Goal: Task Accomplishment & Management: Manage account settings

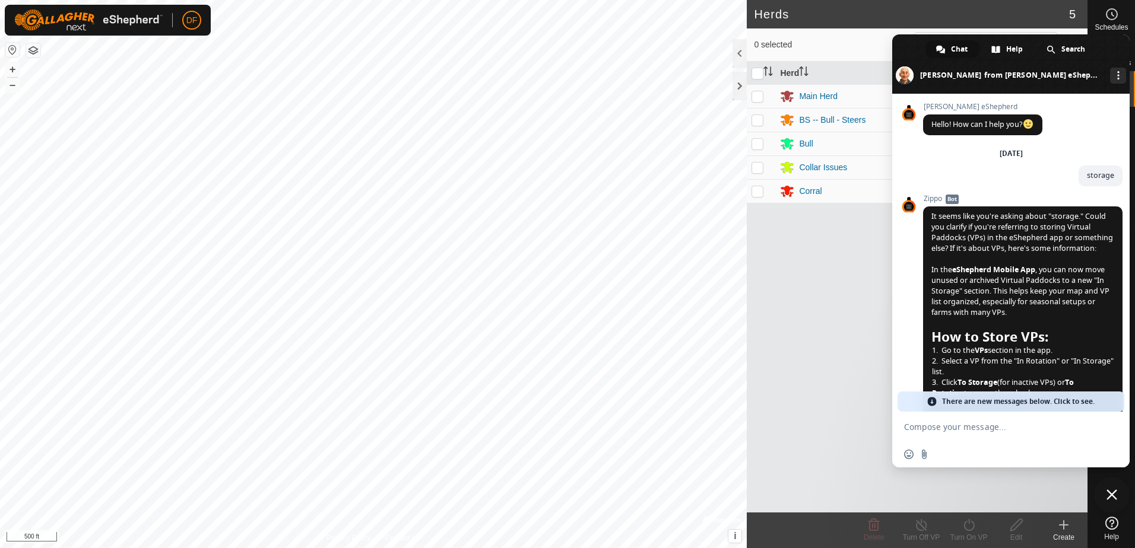
scroll to position [1733, 0]
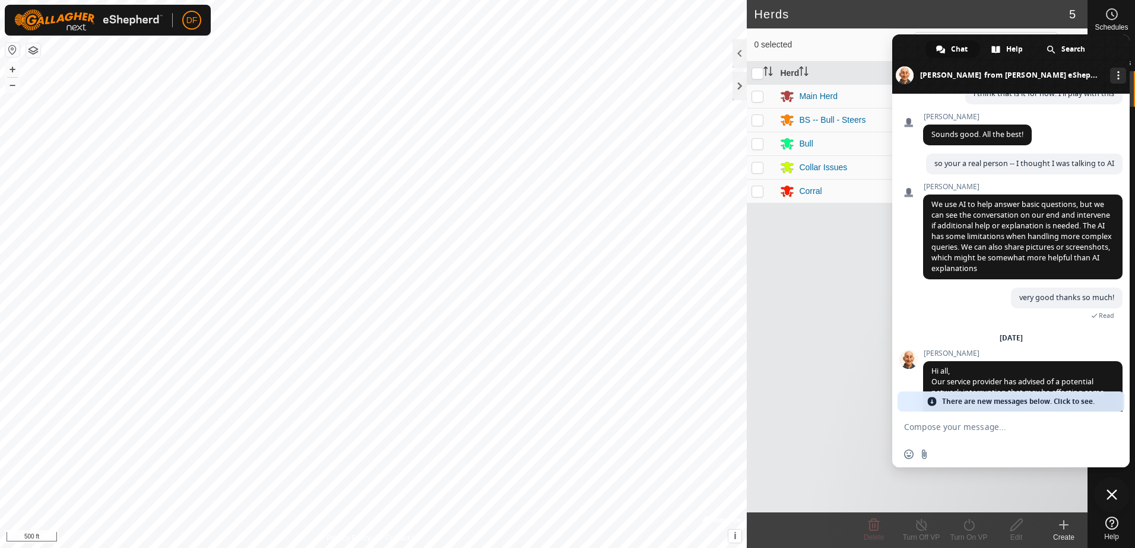
click at [1111, 496] on span "Close chat" at bounding box center [1111, 495] width 11 height 11
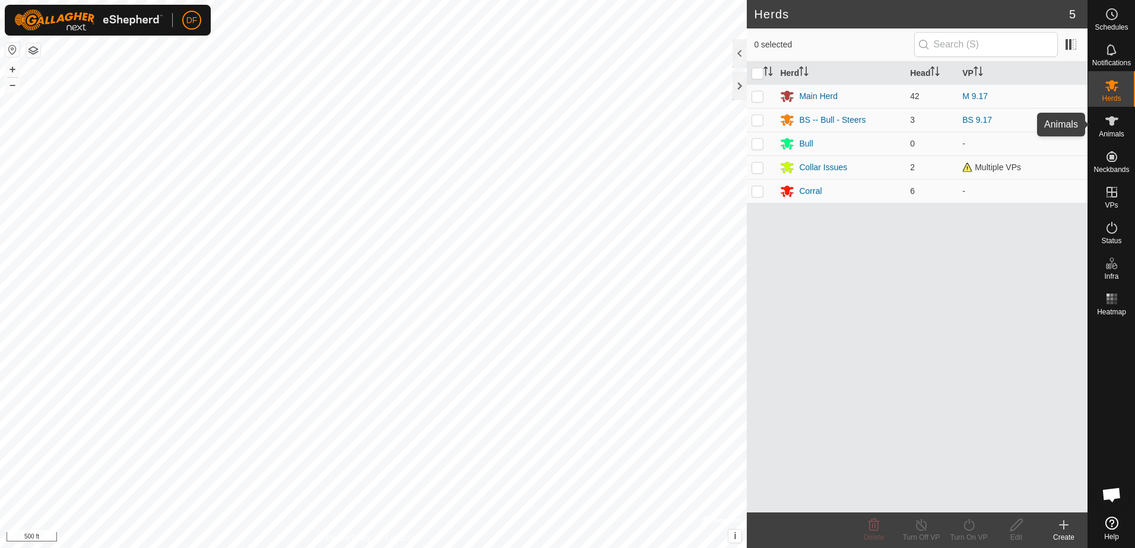
click at [1111, 123] on icon at bounding box center [1111, 120] width 13 height 9
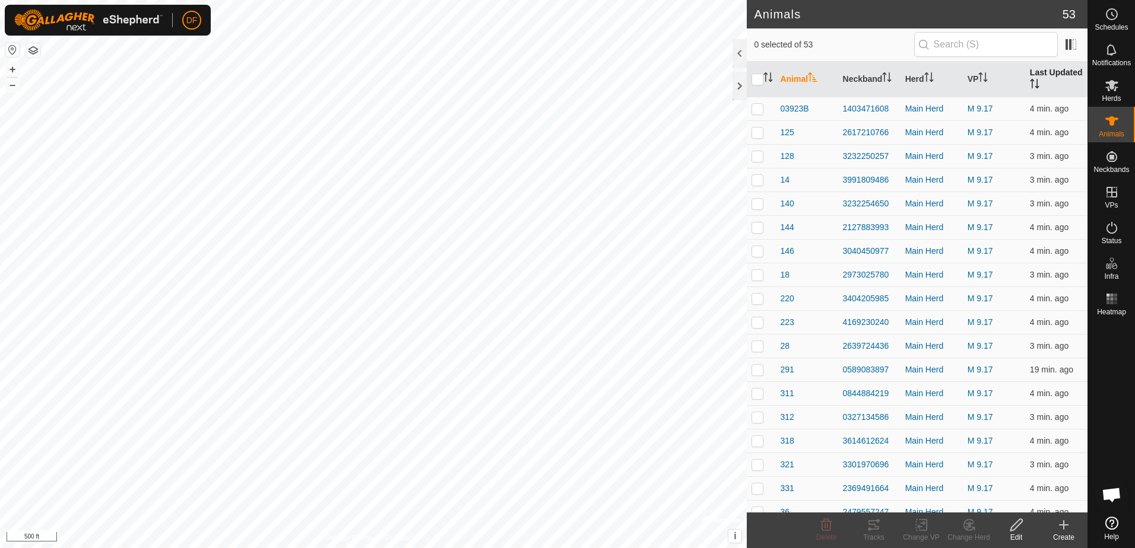
click at [1050, 73] on th "Last Updated" at bounding box center [1056, 80] width 62 height 36
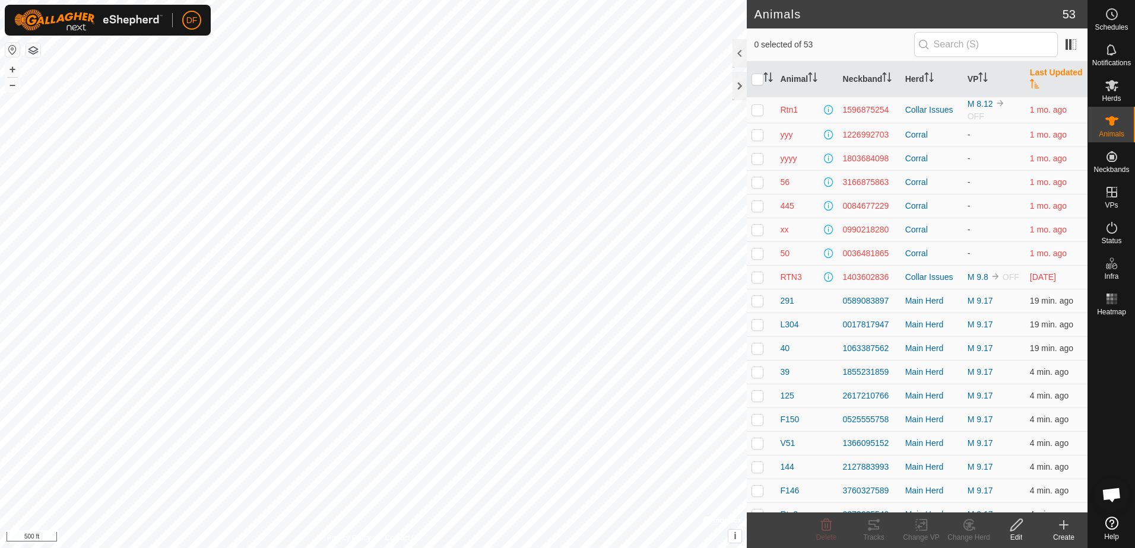
click at [759, 110] on p-checkbox at bounding box center [757, 109] width 12 height 9
checkbox input "true"
click at [755, 138] on p-checkbox at bounding box center [757, 134] width 12 height 9
checkbox input "true"
click at [757, 160] on p-checkbox at bounding box center [757, 158] width 12 height 9
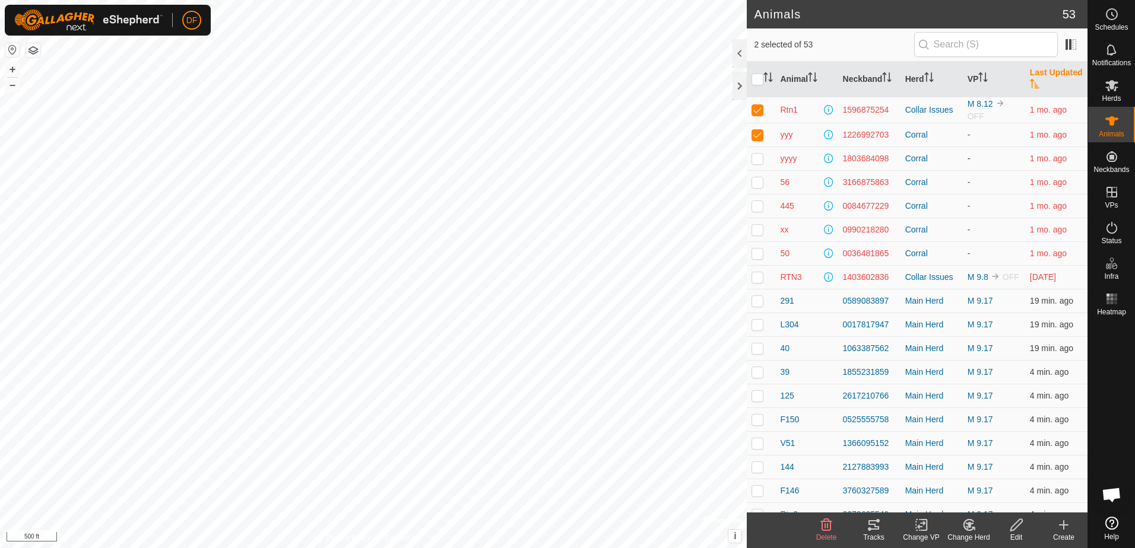
checkbox input "true"
click at [754, 182] on p-checkbox at bounding box center [757, 181] width 12 height 9
checkbox input "true"
click at [756, 209] on p-checkbox at bounding box center [757, 205] width 12 height 9
checkbox input "true"
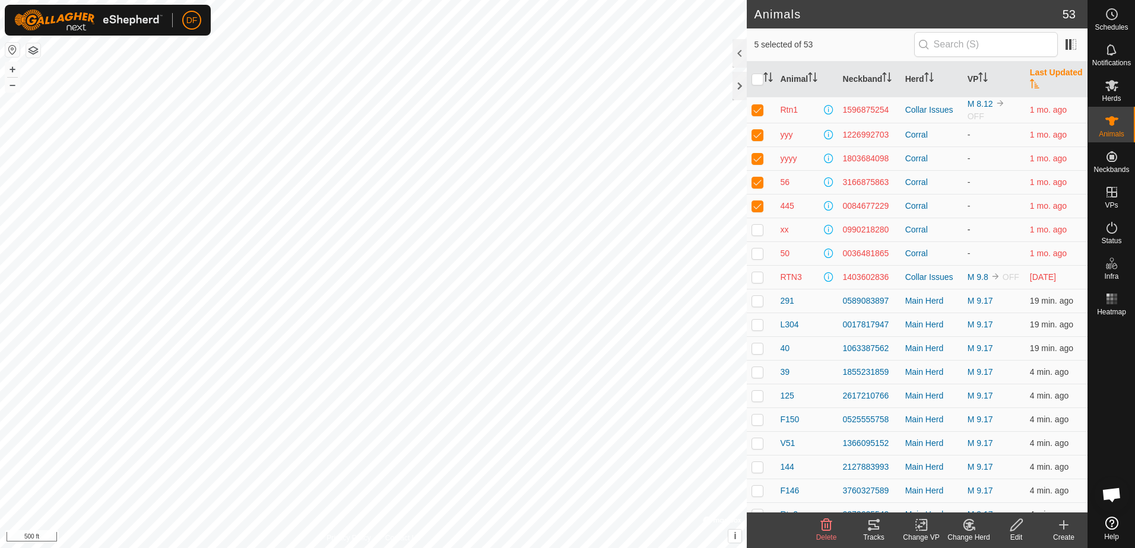
click at [756, 231] on p-checkbox at bounding box center [757, 229] width 12 height 9
checkbox input "true"
click at [752, 253] on p-checkbox at bounding box center [757, 253] width 12 height 9
checkbox input "true"
click at [756, 278] on p-checkbox at bounding box center [757, 276] width 12 height 9
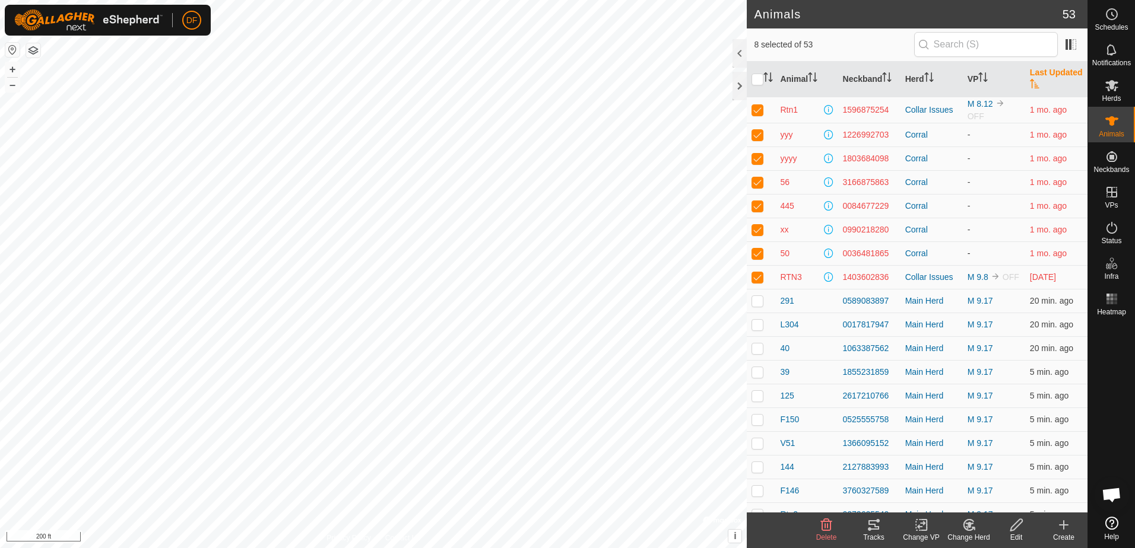
click at [757, 281] on p-checkbox at bounding box center [757, 276] width 12 height 9
checkbox input "false"
click at [757, 255] on p-checkbox at bounding box center [757, 253] width 12 height 9
checkbox input "false"
click at [758, 227] on p-checkbox at bounding box center [757, 229] width 12 height 9
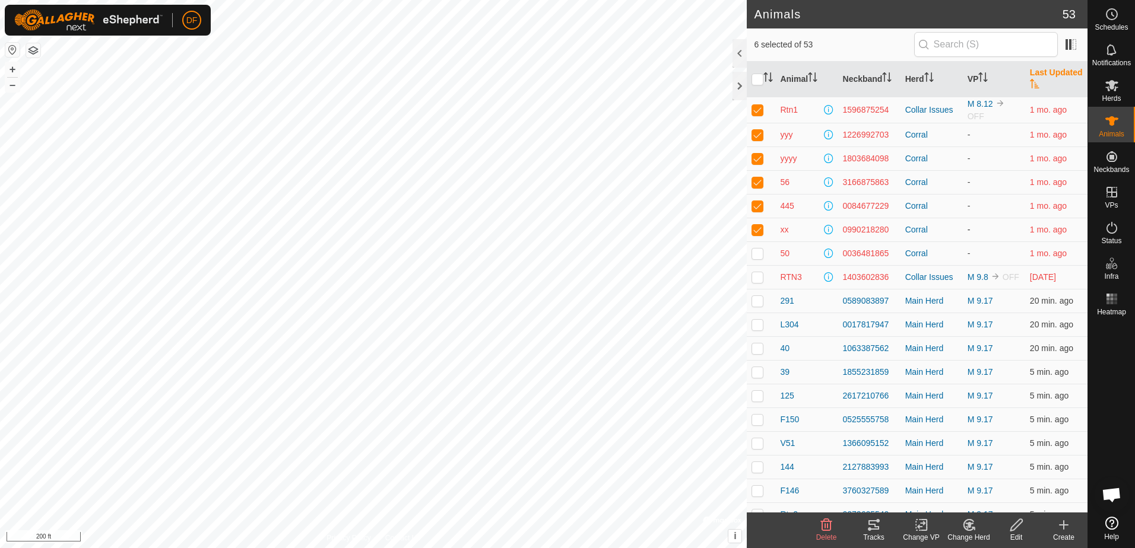
checkbox input "false"
click at [756, 204] on p-checkbox at bounding box center [757, 205] width 12 height 9
checkbox input "false"
click at [757, 182] on p-checkbox at bounding box center [757, 181] width 12 height 9
checkbox input "false"
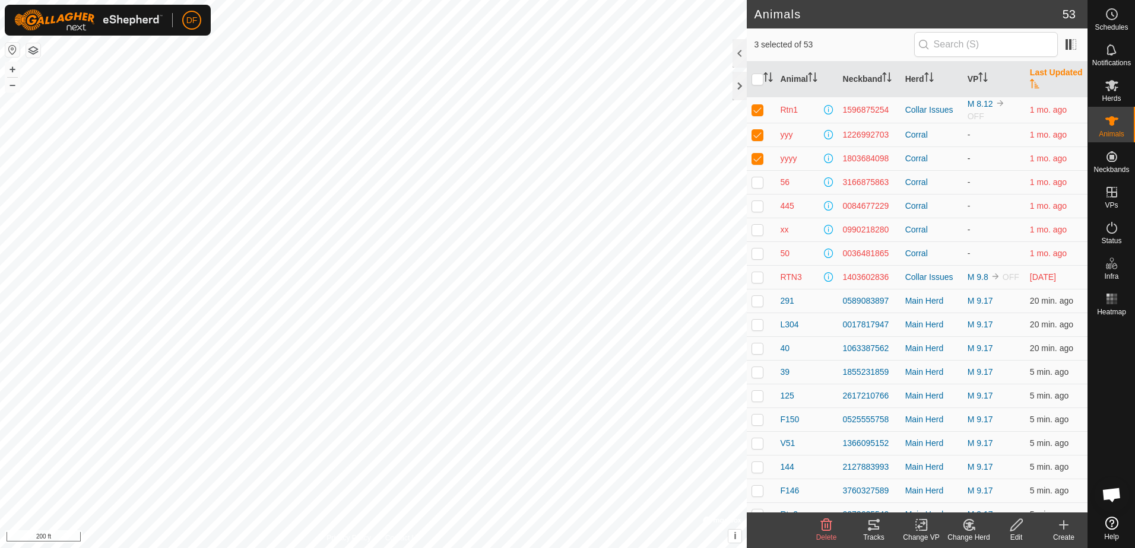
click at [759, 156] on p-checkbox at bounding box center [757, 158] width 12 height 9
checkbox input "false"
drag, startPoint x: 755, startPoint y: 136, endPoint x: 757, endPoint y: 119, distance: 17.4
click at [755, 136] on p-checkbox at bounding box center [757, 134] width 12 height 9
checkbox input "false"
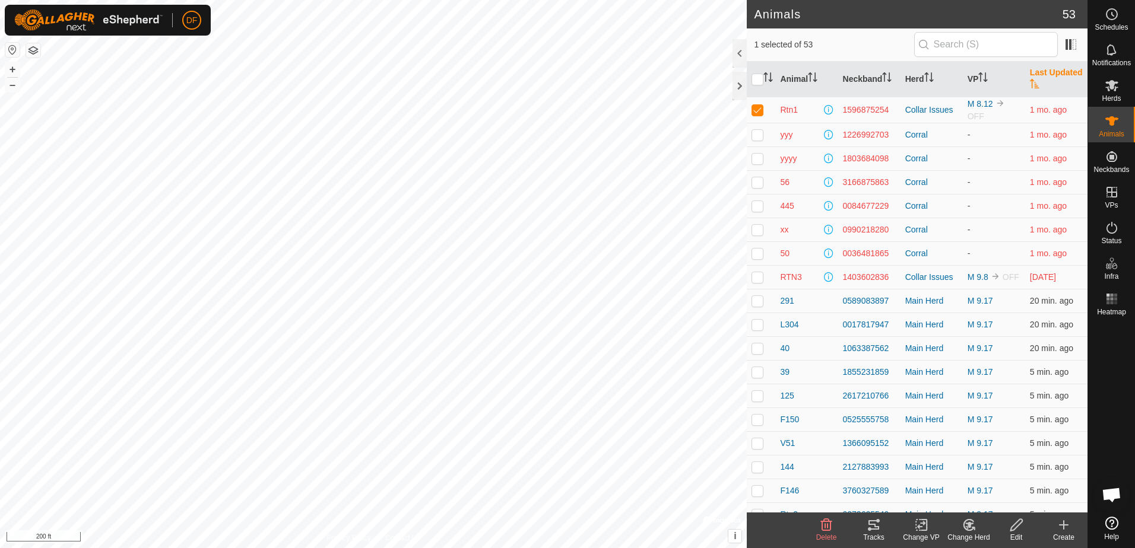
click at [758, 110] on p-checkbox at bounding box center [757, 109] width 12 height 9
checkbox input "false"
click at [755, 136] on p-checkbox at bounding box center [757, 134] width 12 height 9
click at [754, 136] on p-checkbox at bounding box center [757, 134] width 12 height 9
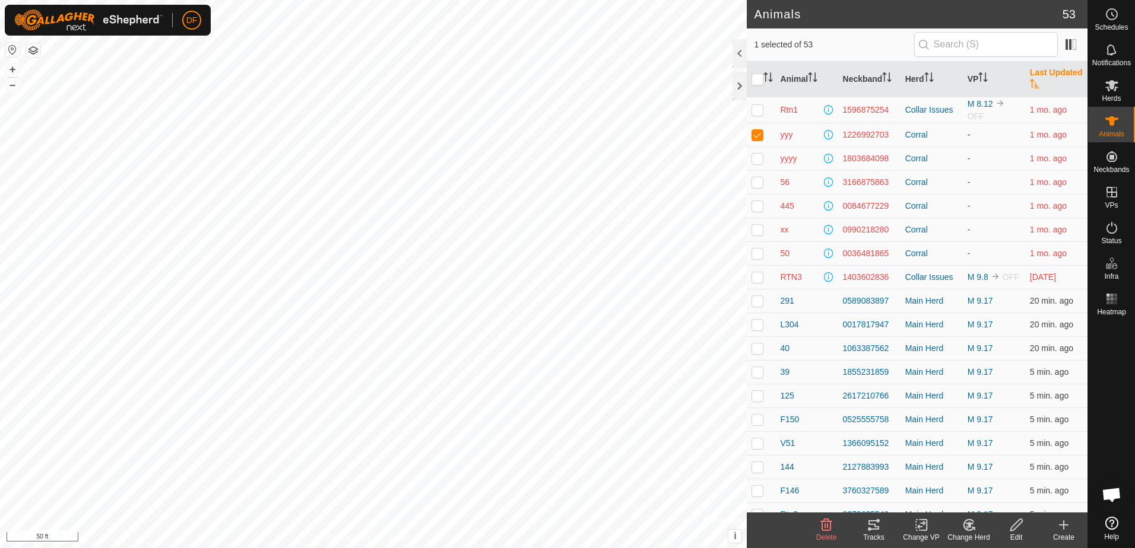
click at [754, 136] on p-checkbox at bounding box center [757, 134] width 12 height 9
checkbox input "false"
click at [758, 158] on p-checkbox at bounding box center [757, 158] width 12 height 9
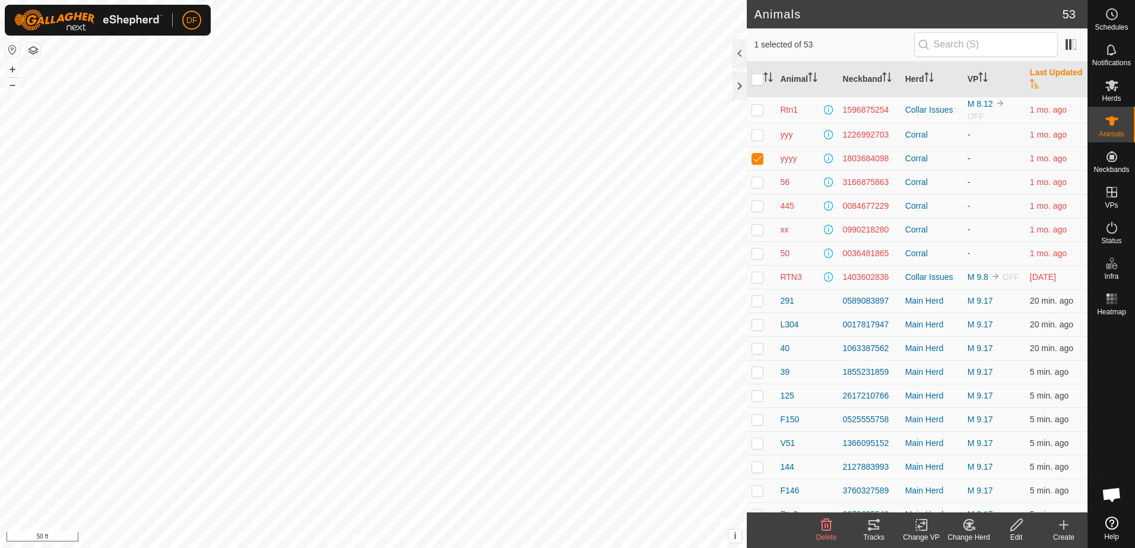
click at [758, 158] on p-checkbox at bounding box center [757, 158] width 12 height 9
checkbox input "false"
click at [757, 183] on p-checkbox at bounding box center [757, 181] width 12 height 9
checkbox input "false"
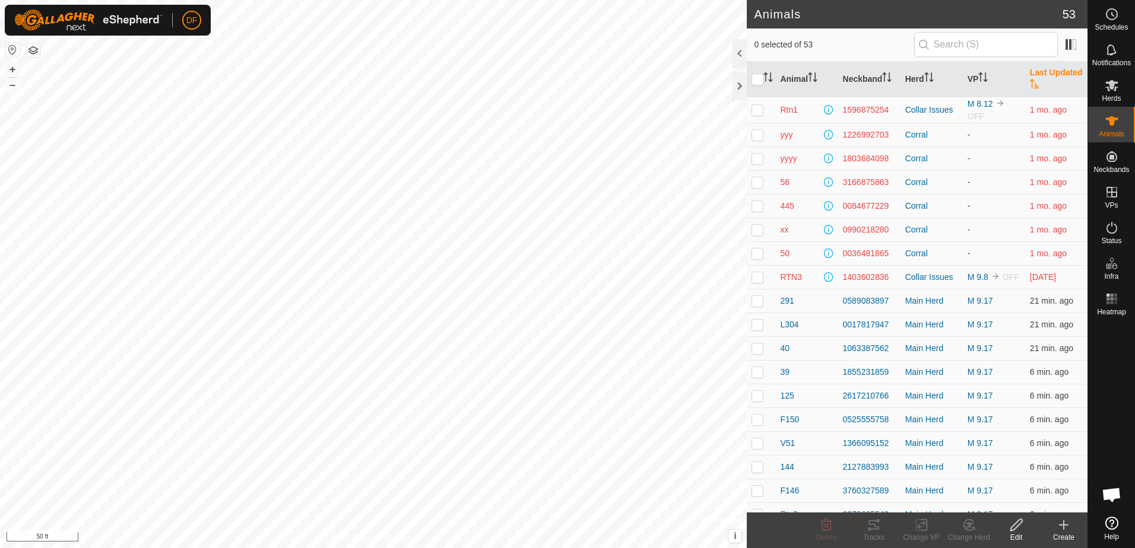
click at [754, 207] on p-checkbox at bounding box center [757, 205] width 12 height 9
checkbox input "false"
click at [757, 228] on p-checkbox at bounding box center [757, 229] width 12 height 9
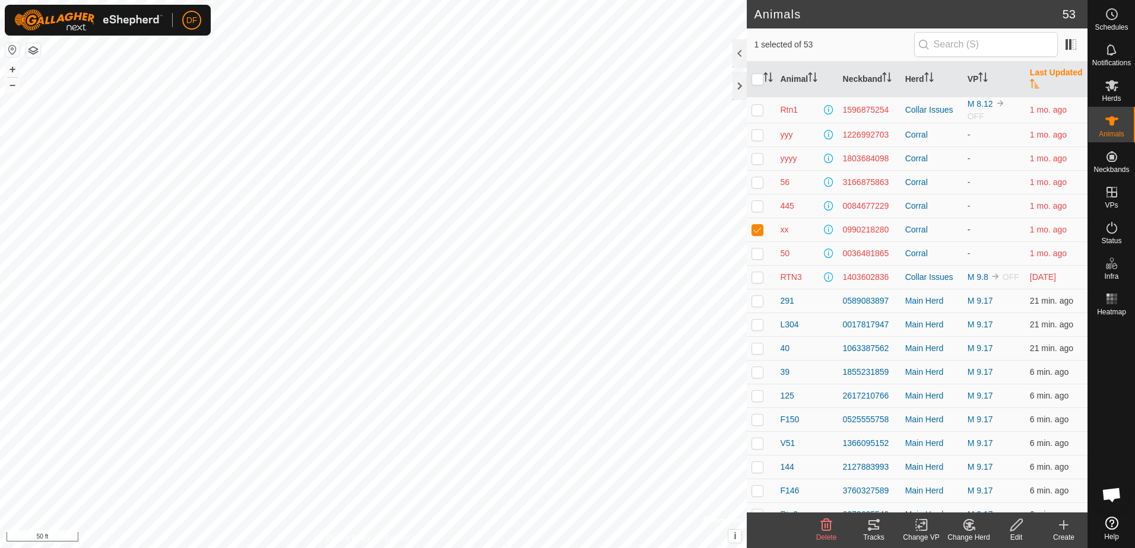
checkbox input "false"
click at [754, 255] on p-checkbox at bounding box center [757, 253] width 12 height 9
checkbox input "false"
click at [754, 280] on p-checkbox at bounding box center [757, 276] width 12 height 9
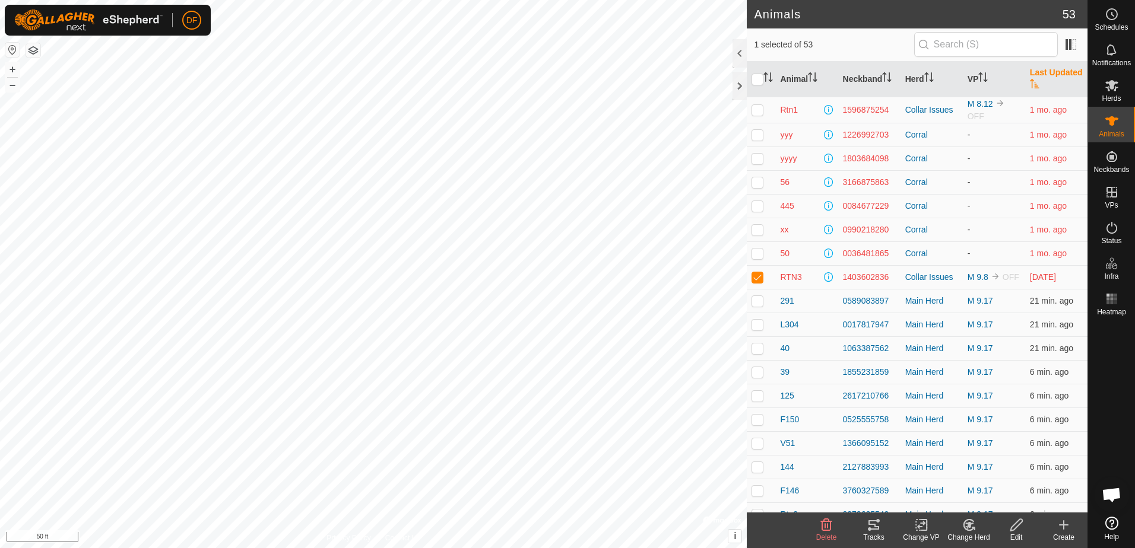
click at [752, 277] on p-checkbox at bounding box center [757, 276] width 12 height 9
checkbox input "false"
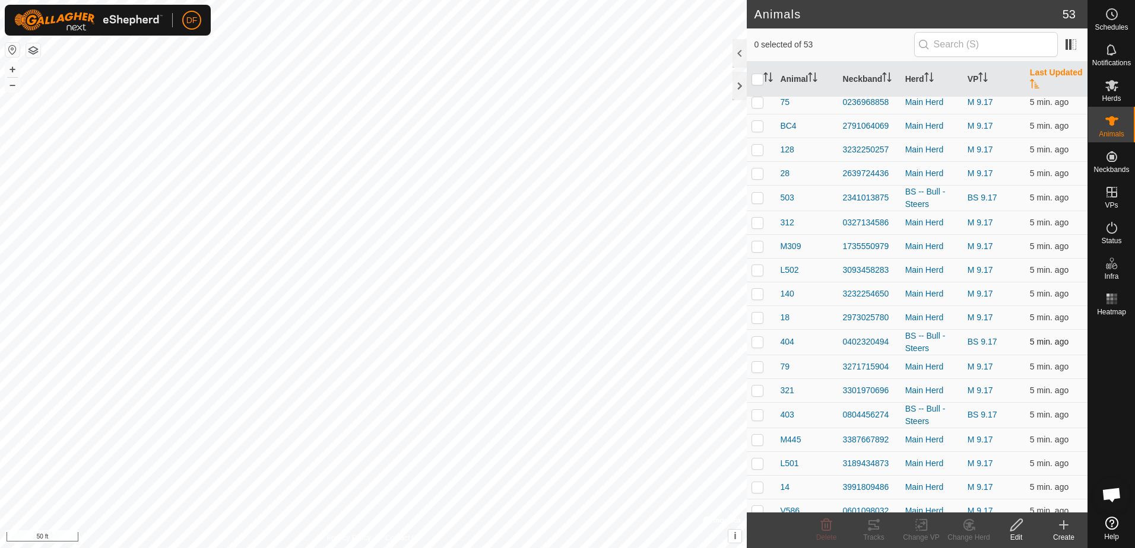
scroll to position [850, 0]
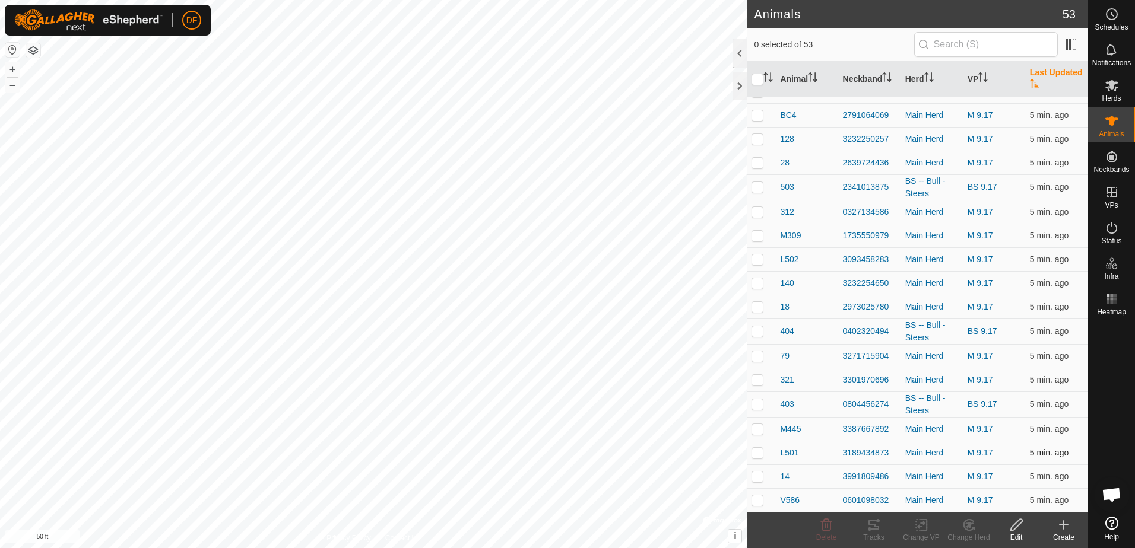
click at [760, 456] on p-checkbox at bounding box center [757, 452] width 12 height 9
click at [758, 456] on p-checkbox at bounding box center [757, 452] width 12 height 9
checkbox input "false"
click at [758, 258] on p-checkbox at bounding box center [757, 259] width 12 height 9
checkbox input "true"
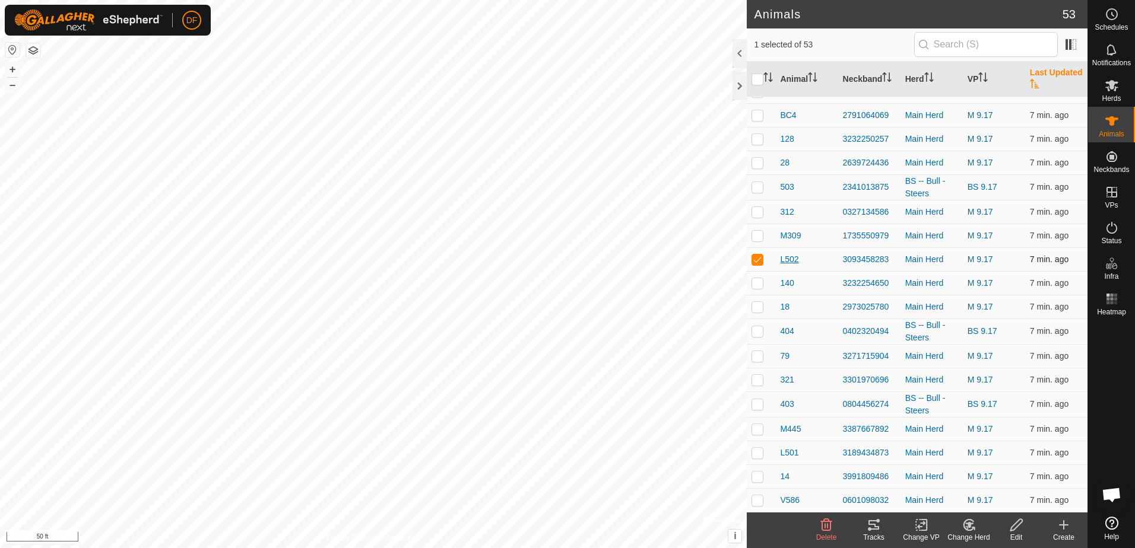
click at [785, 259] on span "L502" at bounding box center [789, 259] width 18 height 12
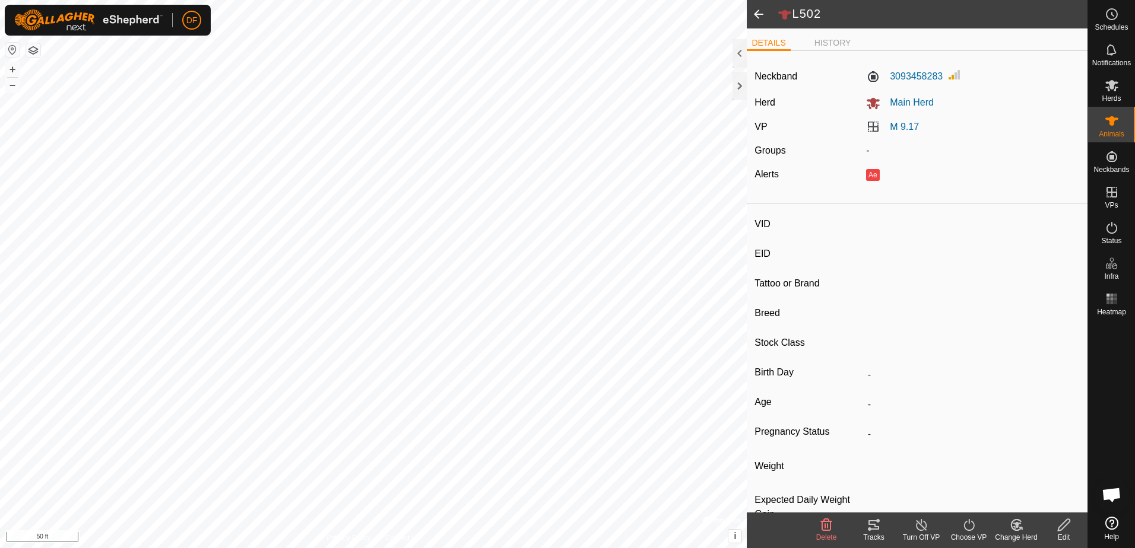
type input "L502"
type input "-"
type input "South Poll"
type input "-"
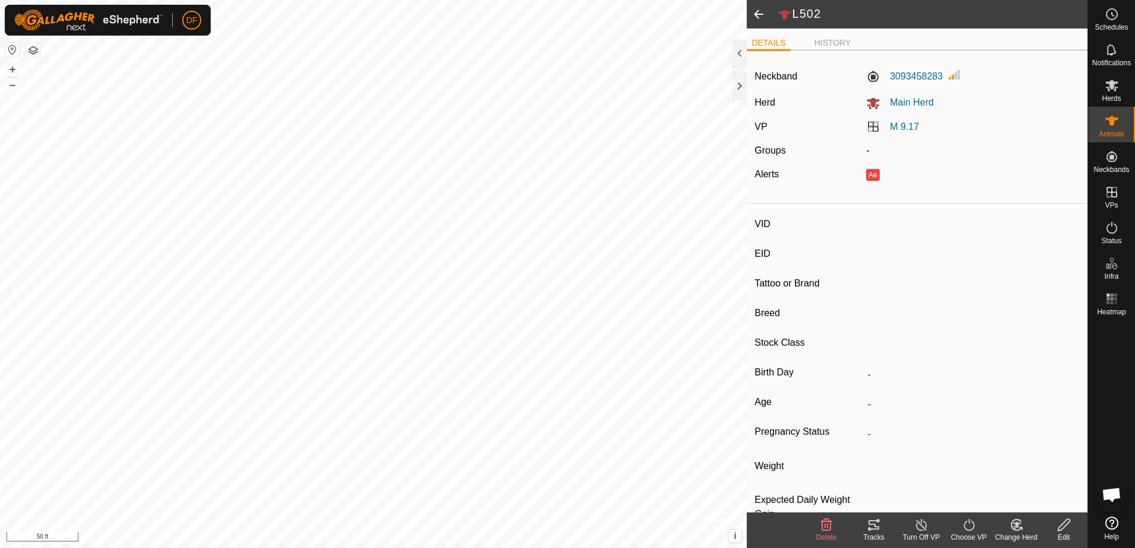
type input "05/2023"
type input "2 years 4 months"
type input "-"
click at [1061, 528] on icon at bounding box center [1063, 525] width 15 height 14
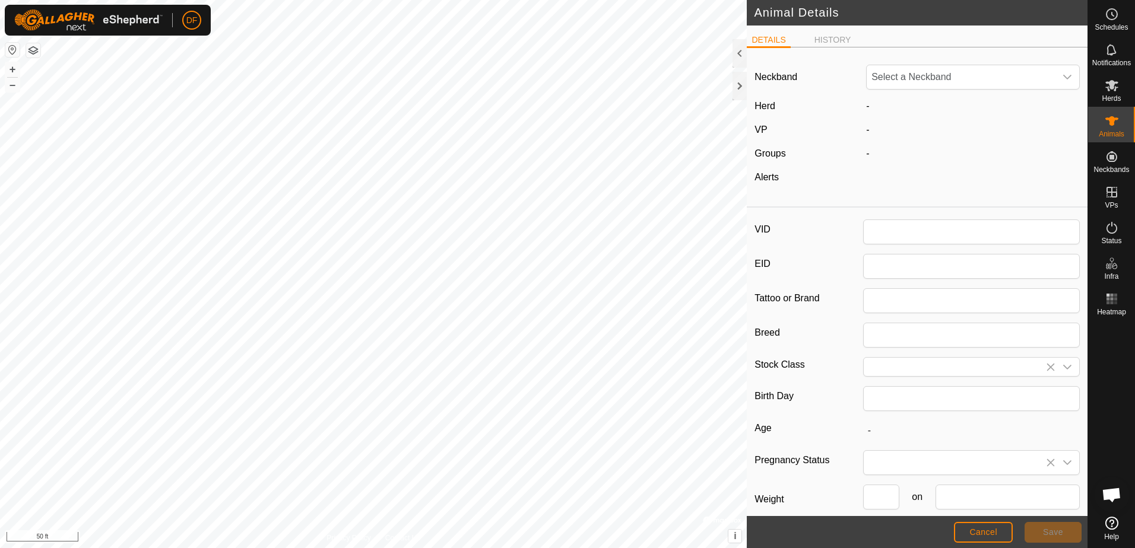
type input "L502"
type input "South Poll"
type input "05/2023"
type input "2 years 4 months"
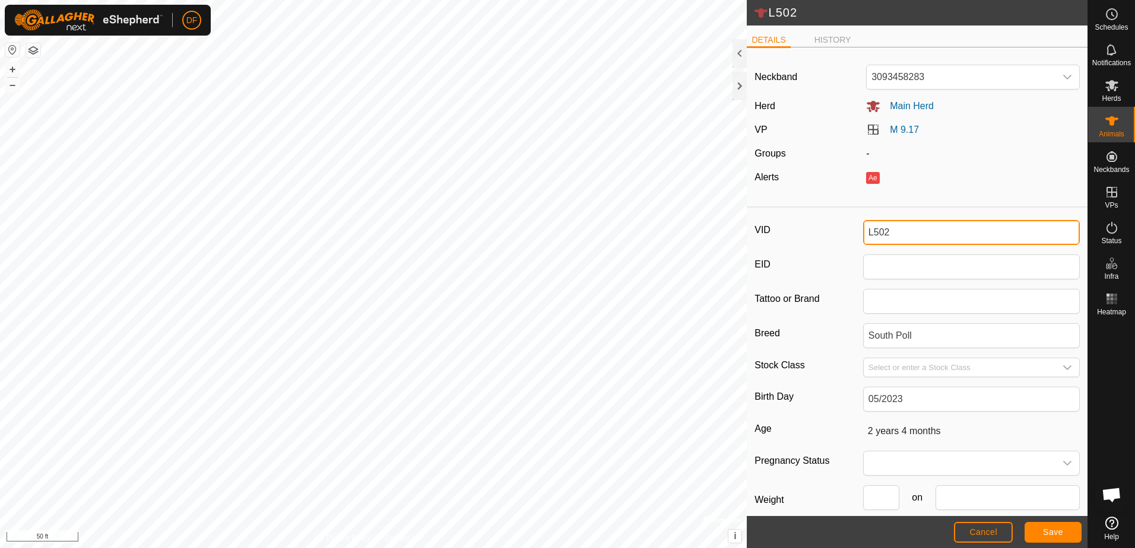
drag, startPoint x: 894, startPoint y: 231, endPoint x: 846, endPoint y: 234, distance: 48.8
click at [846, 234] on div "VID L502" at bounding box center [916, 232] width 325 height 25
click at [1047, 532] on span "Save" at bounding box center [1053, 532] width 20 height 9
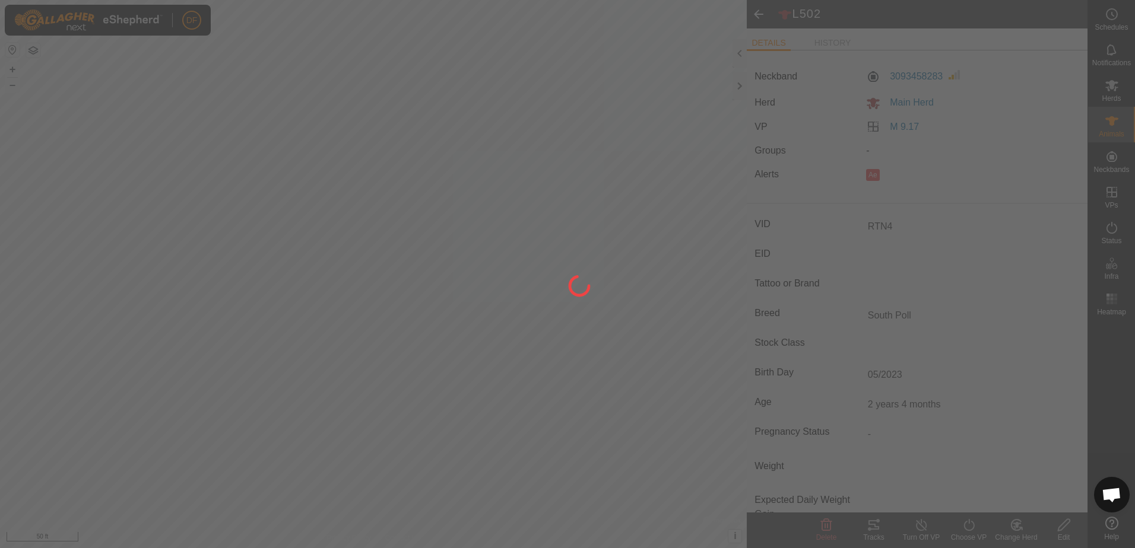
type input "L502"
type input "-"
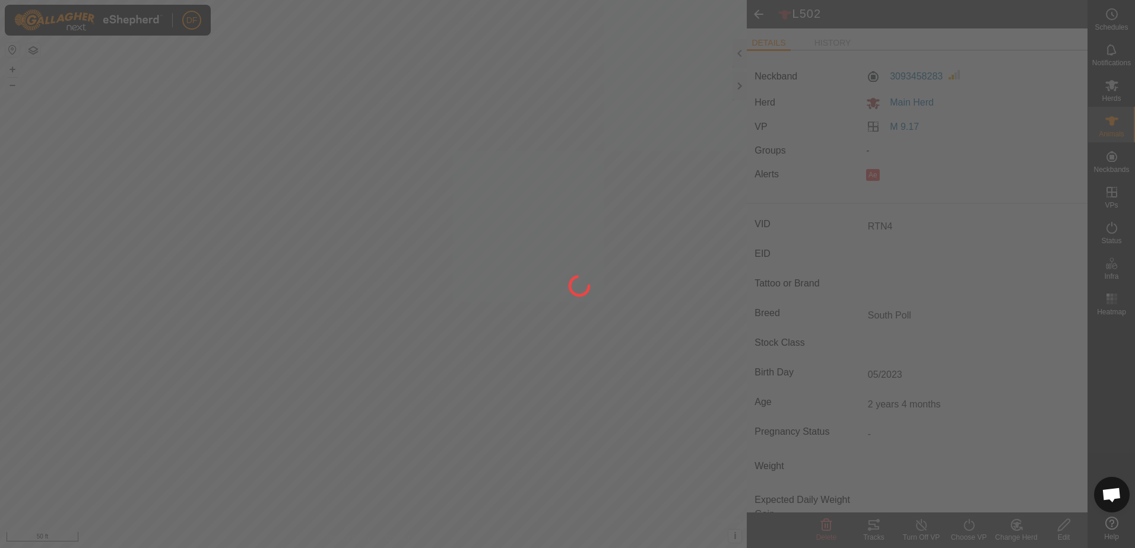
type input "-"
type input "RTN4"
type input "0 kg"
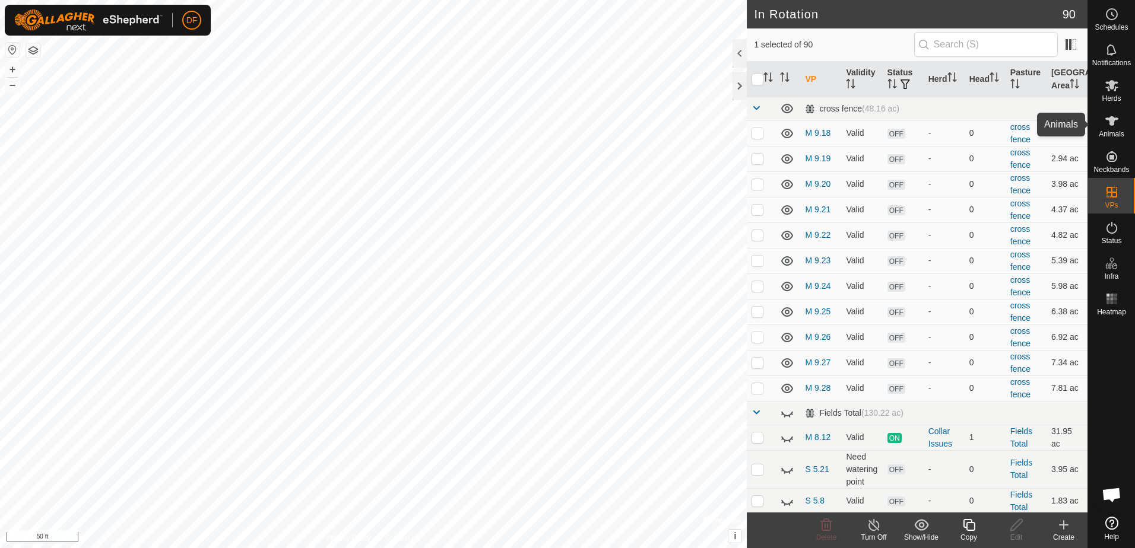
click at [1109, 123] on icon at bounding box center [1111, 121] width 14 height 14
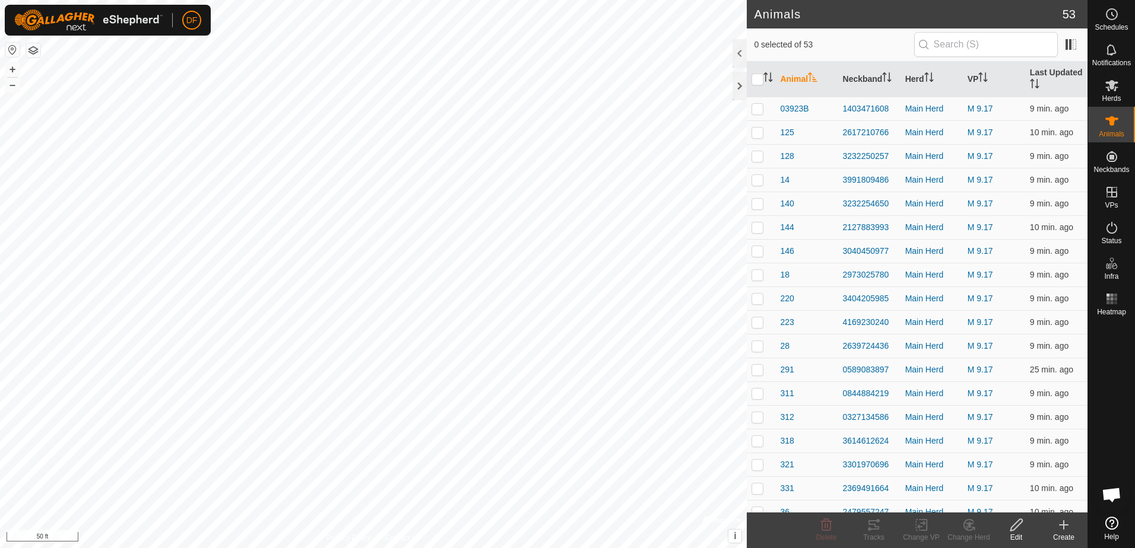
click at [796, 81] on th "Animal" at bounding box center [806, 80] width 62 height 36
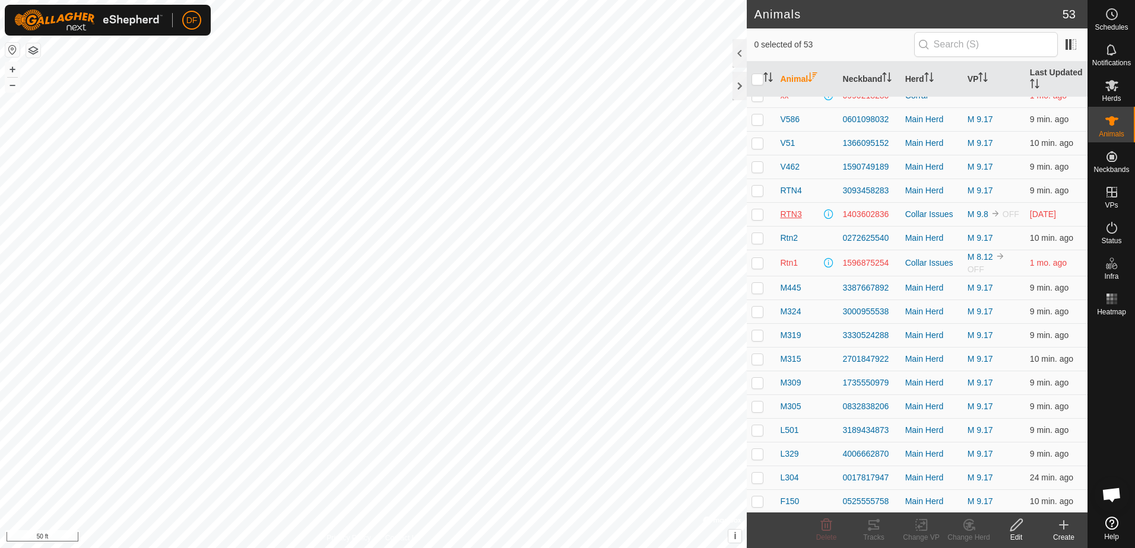
scroll to position [59, 0]
click at [756, 239] on p-checkbox at bounding box center [757, 238] width 12 height 9
checkbox input "true"
drag, startPoint x: 1017, startPoint y: 523, endPoint x: 1013, endPoint y: 512, distance: 11.8
click at [1017, 522] on icon at bounding box center [1016, 525] width 12 height 12
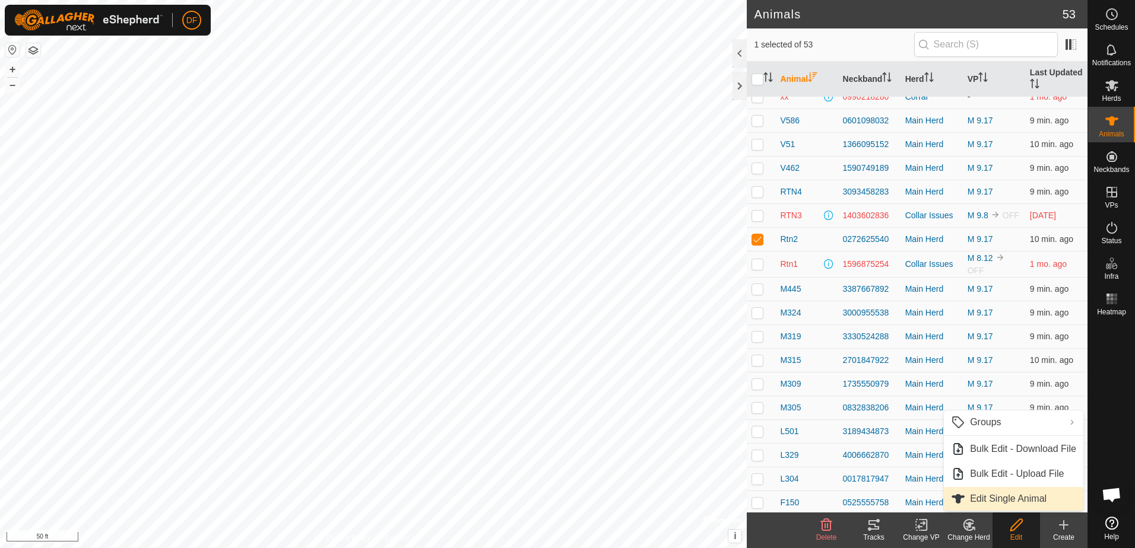
click at [990, 497] on link "Edit Single Animal" at bounding box center [1013, 499] width 139 height 24
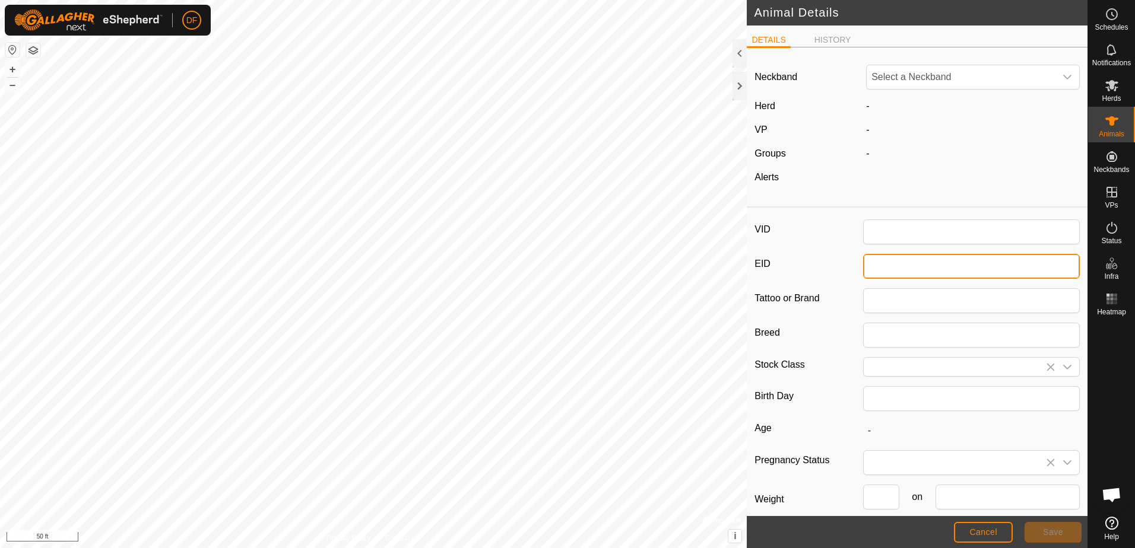
click at [889, 273] on input "EID" at bounding box center [971, 266] width 217 height 25
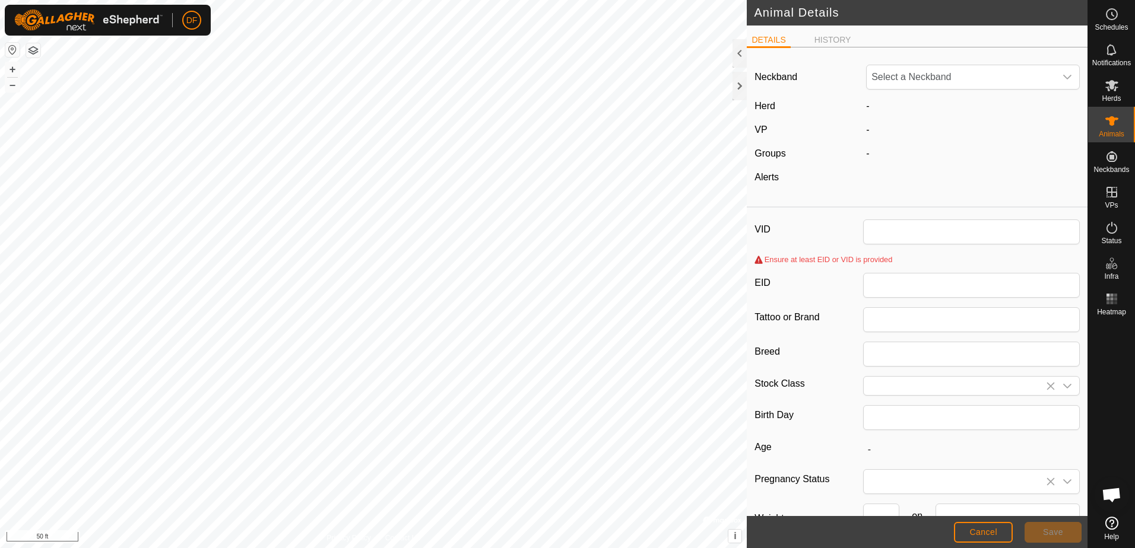
click at [962, 153] on div "-" at bounding box center [972, 154] width 223 height 14
type input "Rtn2"
type input "South Poll"
type input "05/2023"
type input "2 years 4 months"
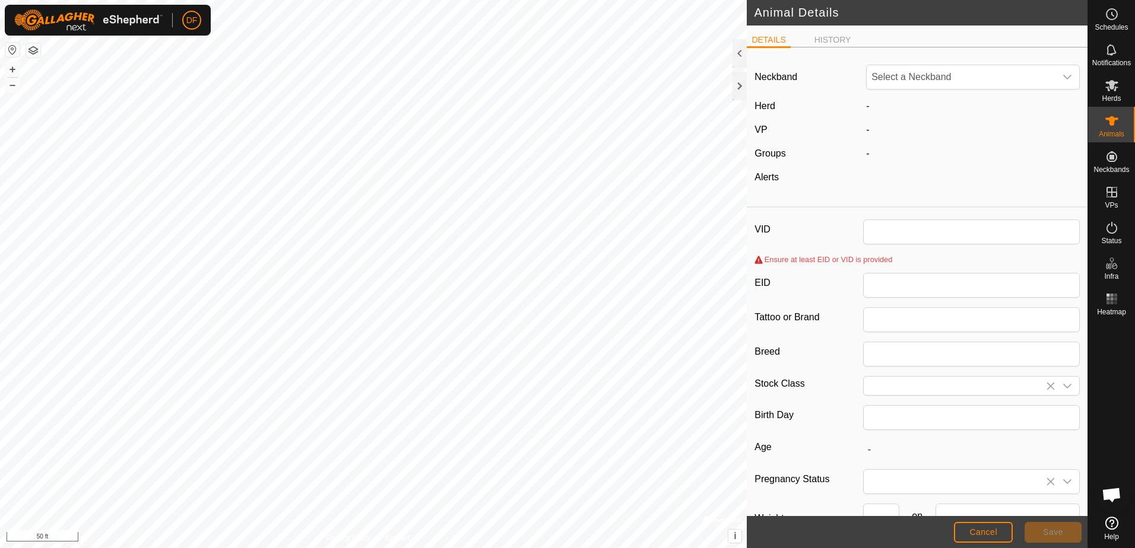
type input "0"
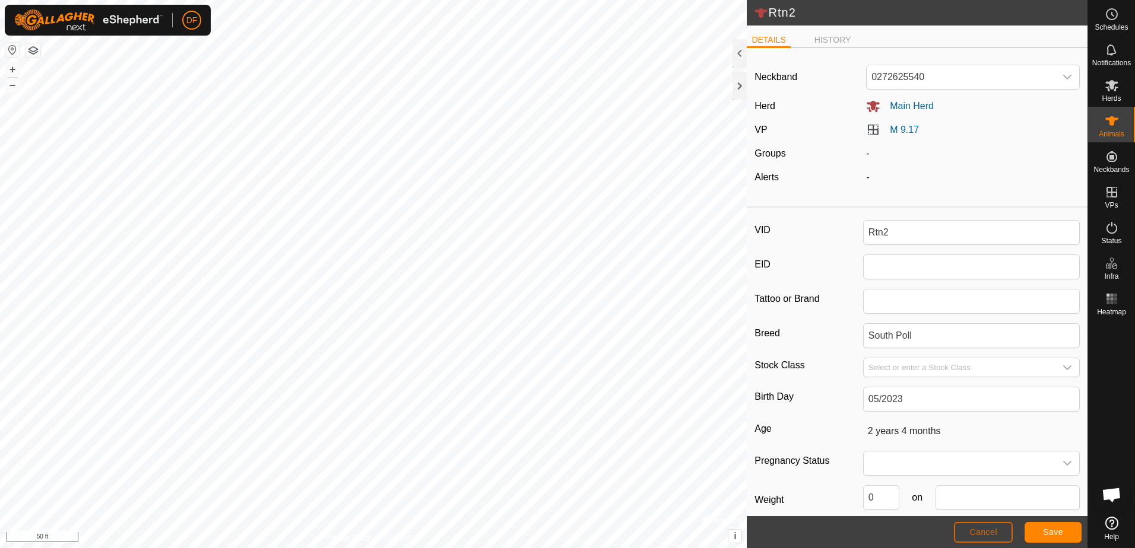
click at [987, 533] on span "Cancel" at bounding box center [983, 532] width 28 height 9
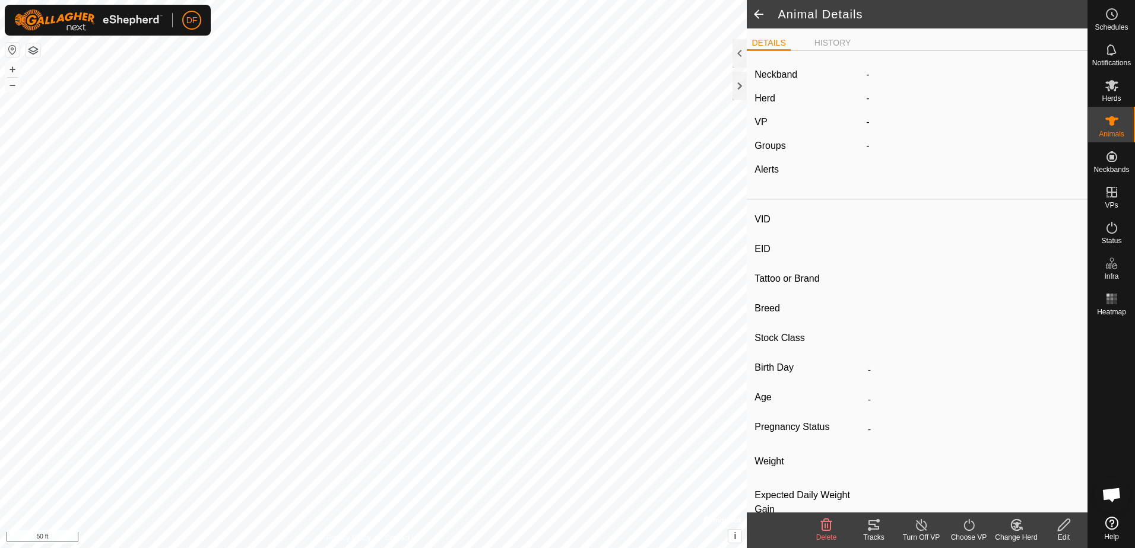
type input "Rtn2"
type input "-"
type input "South Poll"
type input "-"
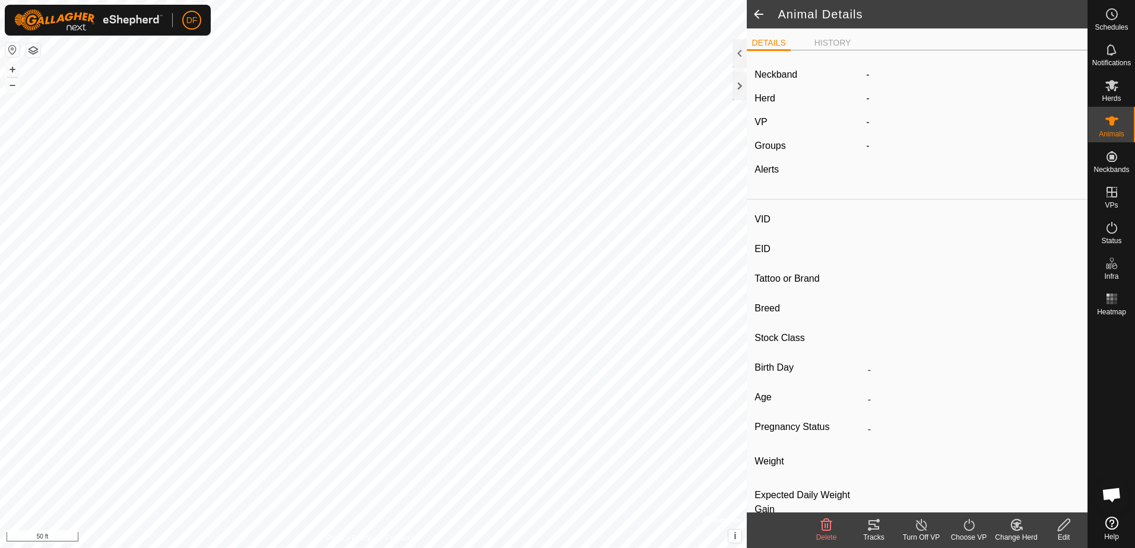
type input "05/2023"
type input "2 years 4 months"
type input "0 kg"
type input "-"
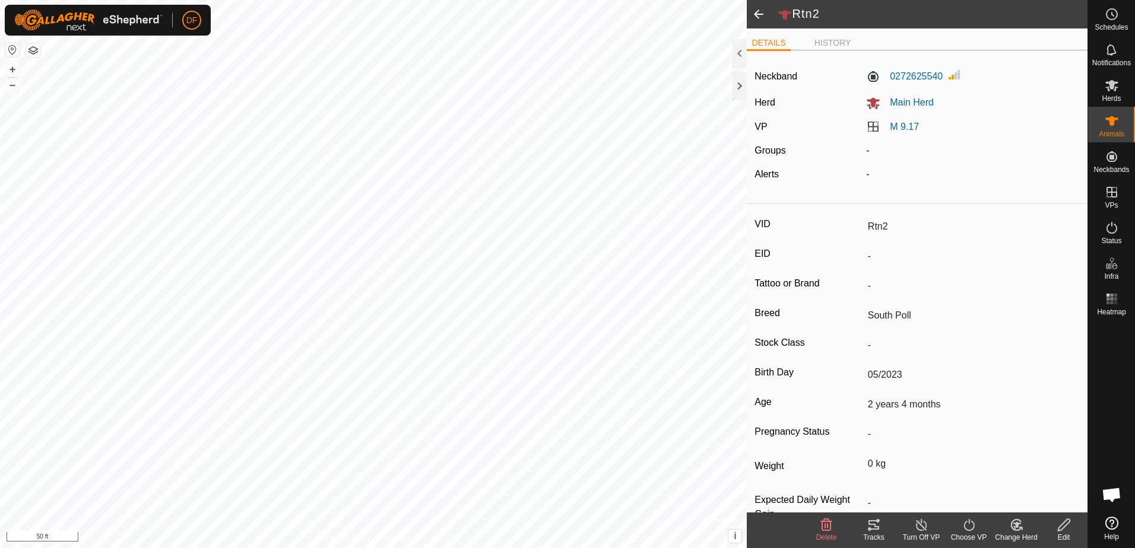
click at [1062, 528] on icon at bounding box center [1063, 525] width 15 height 14
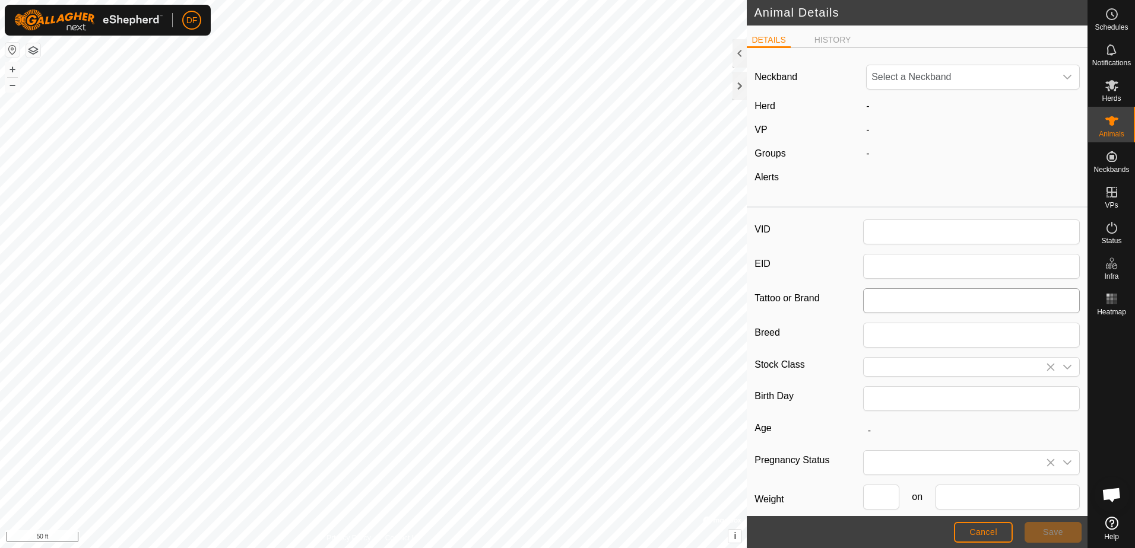
type input "Rtn2"
type input "South Poll"
type input "05/2023"
type input "2 years 4 months"
type input "0"
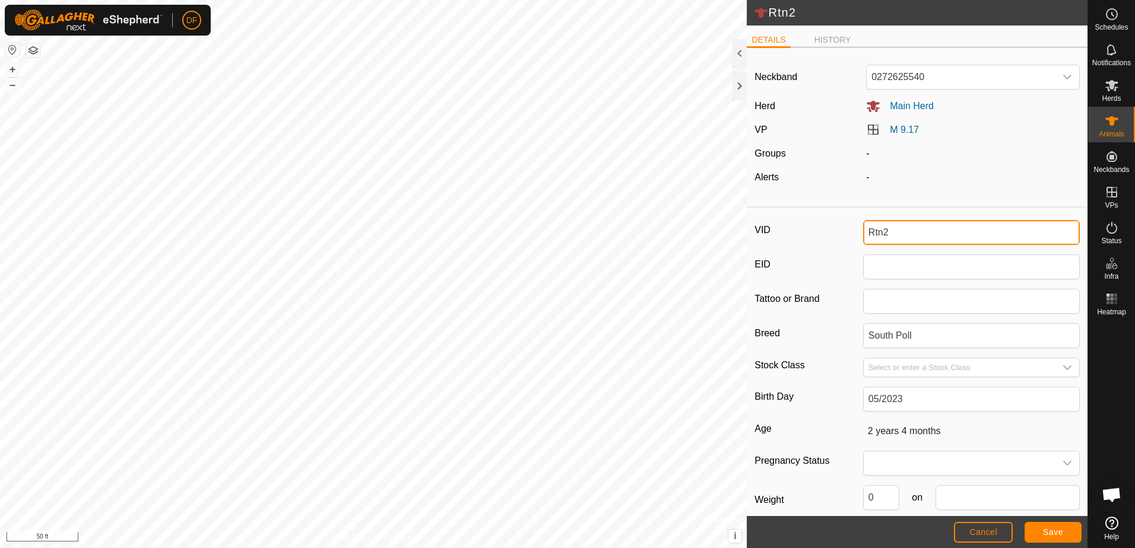
click at [887, 237] on input "Rtn2" at bounding box center [971, 232] width 217 height 25
type input "R"
type input "L502"
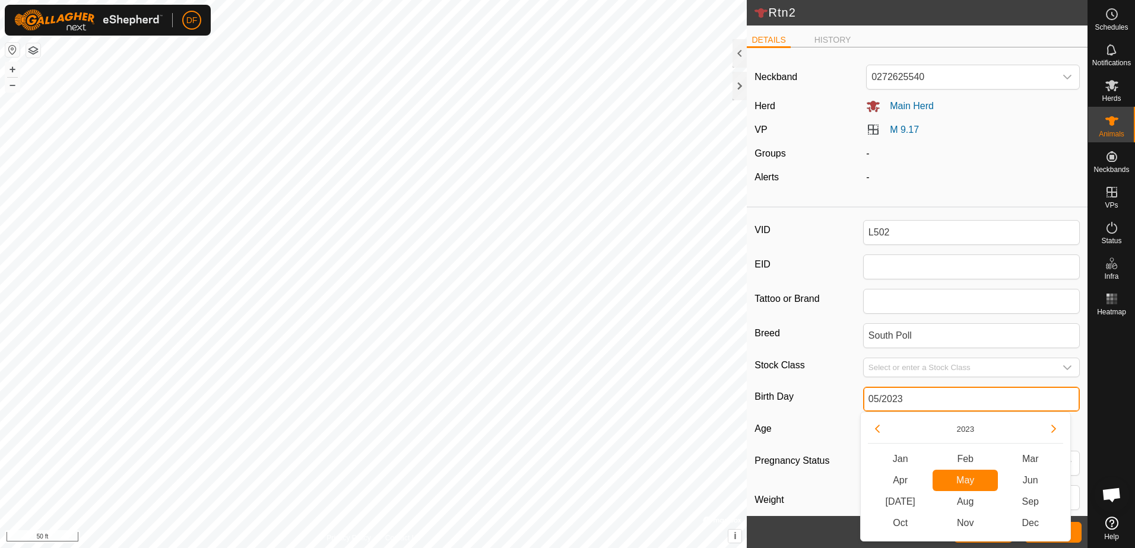
click at [903, 401] on input "05/2023" at bounding box center [971, 399] width 217 height 25
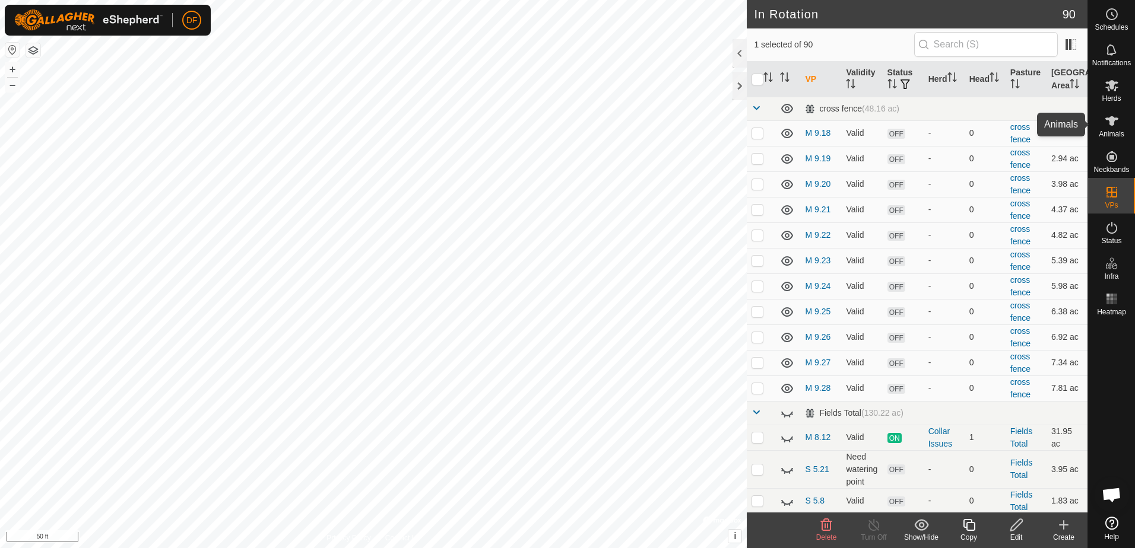
click at [1112, 123] on icon at bounding box center [1111, 120] width 13 height 9
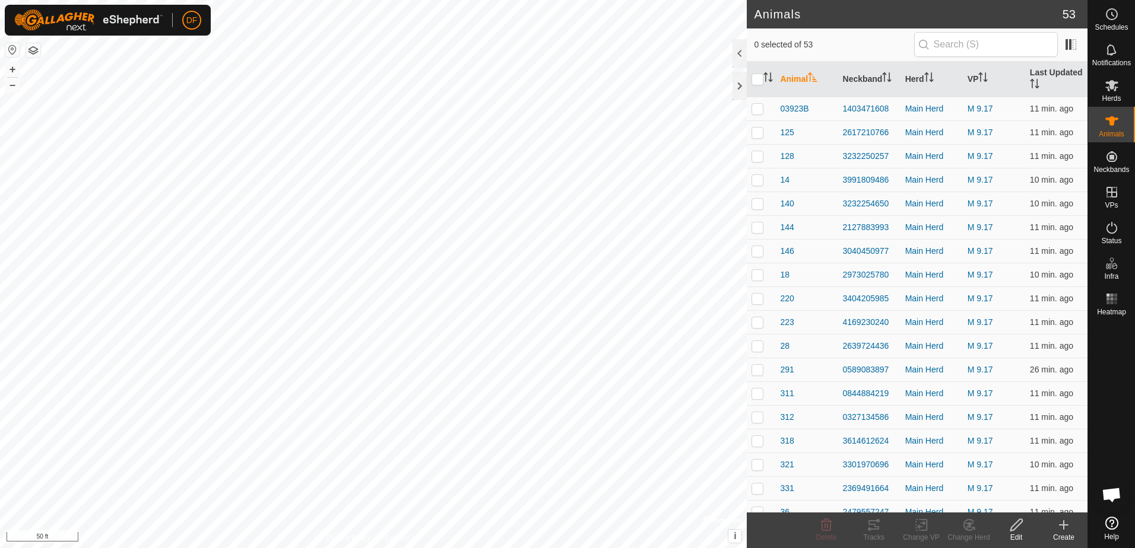
click at [796, 81] on th "Animal" at bounding box center [806, 80] width 62 height 36
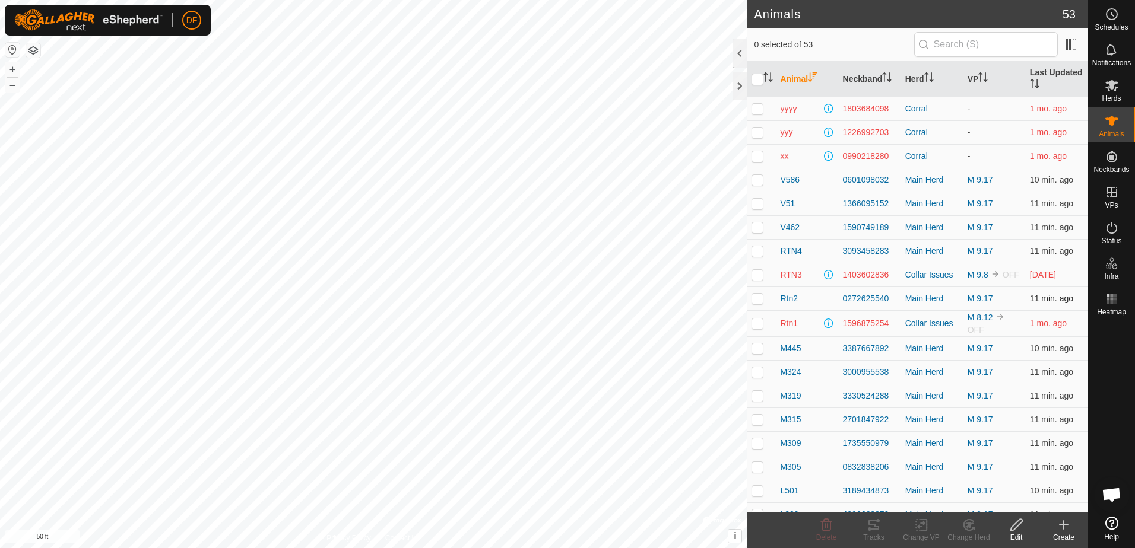
click at [758, 297] on p-checkbox at bounding box center [757, 298] width 12 height 9
checkbox input "true"
click at [1018, 526] on icon at bounding box center [1016, 525] width 12 height 12
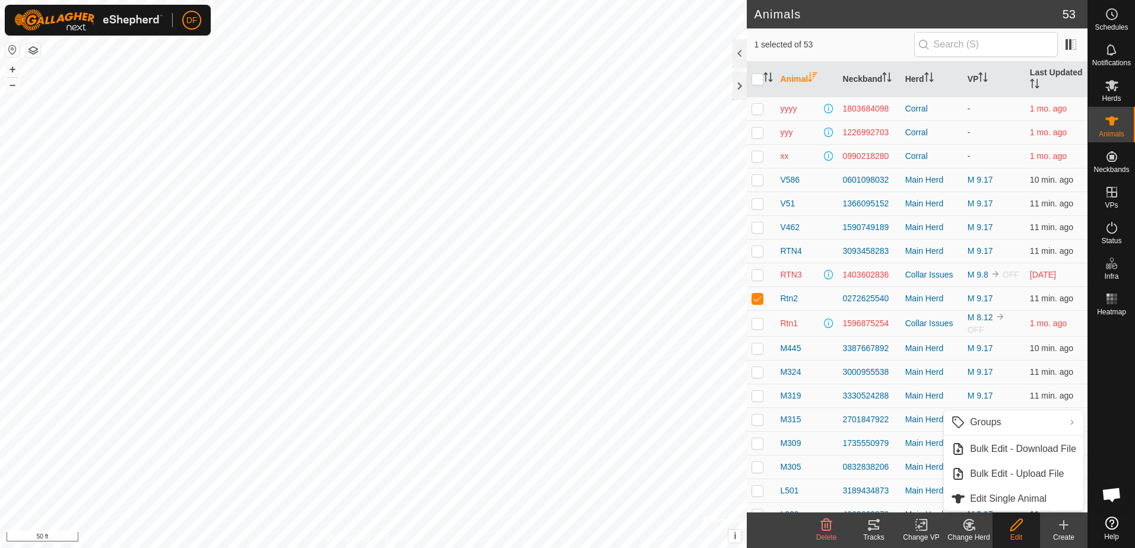
click at [1014, 529] on icon at bounding box center [1016, 525] width 12 height 12
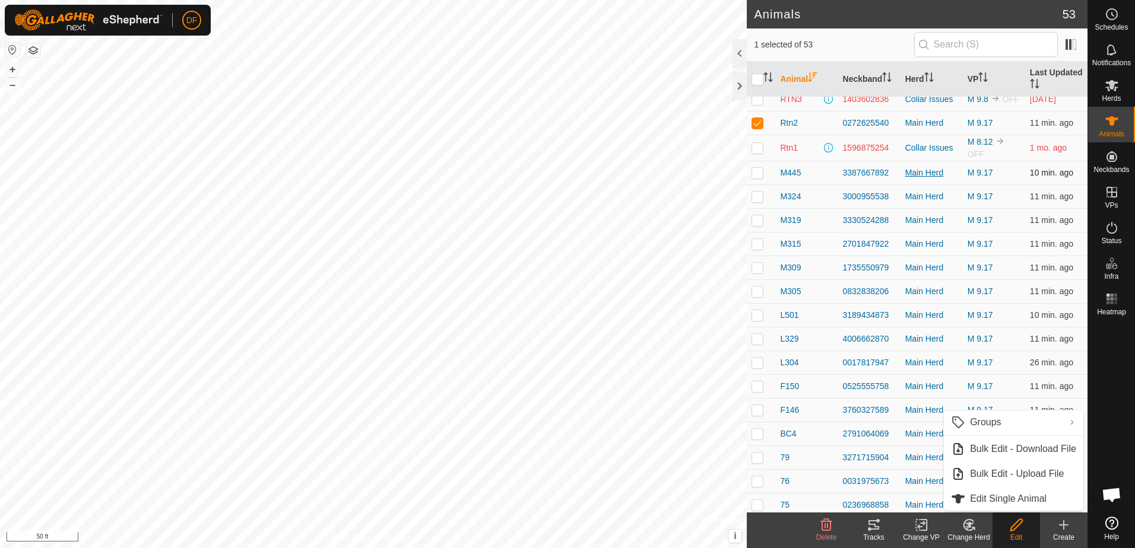
scroll to position [119, 0]
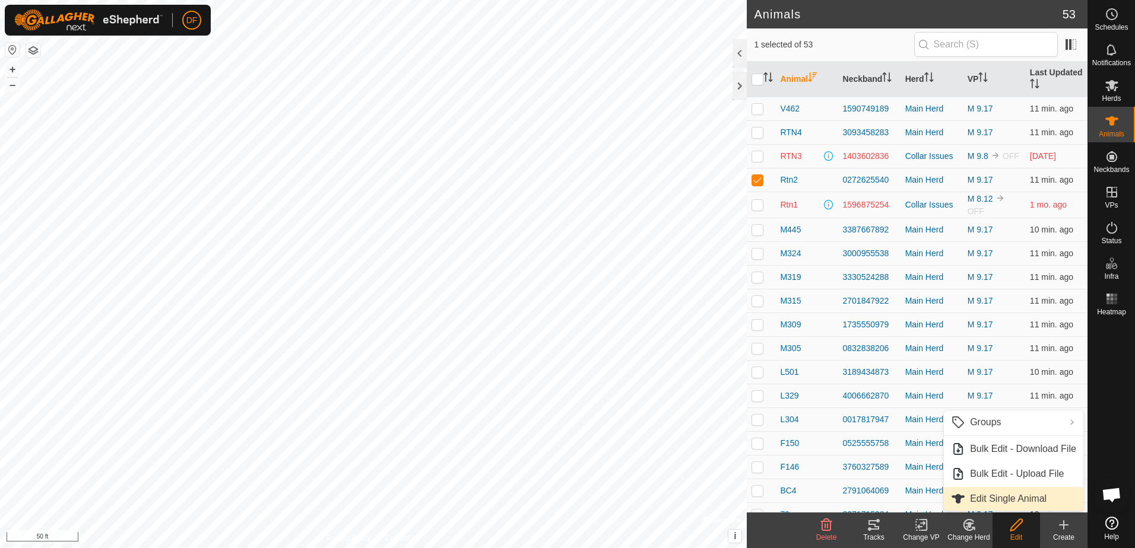
click at [1016, 496] on link "Edit Single Animal" at bounding box center [1013, 499] width 139 height 24
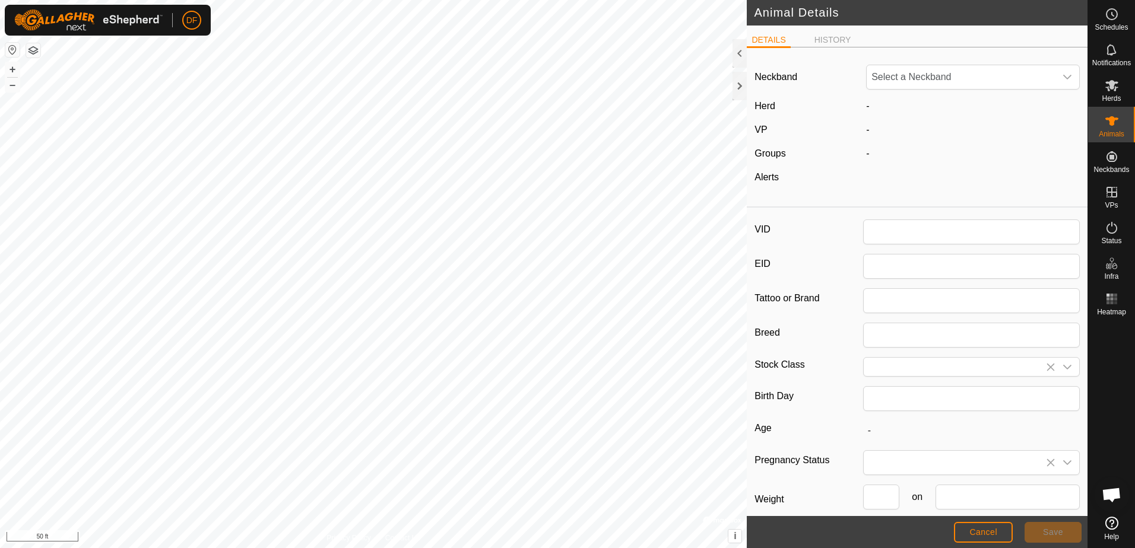
type input "Rtn2"
type input "South Poll"
type input "05/2023"
type input "2 years 4 months"
type input "0"
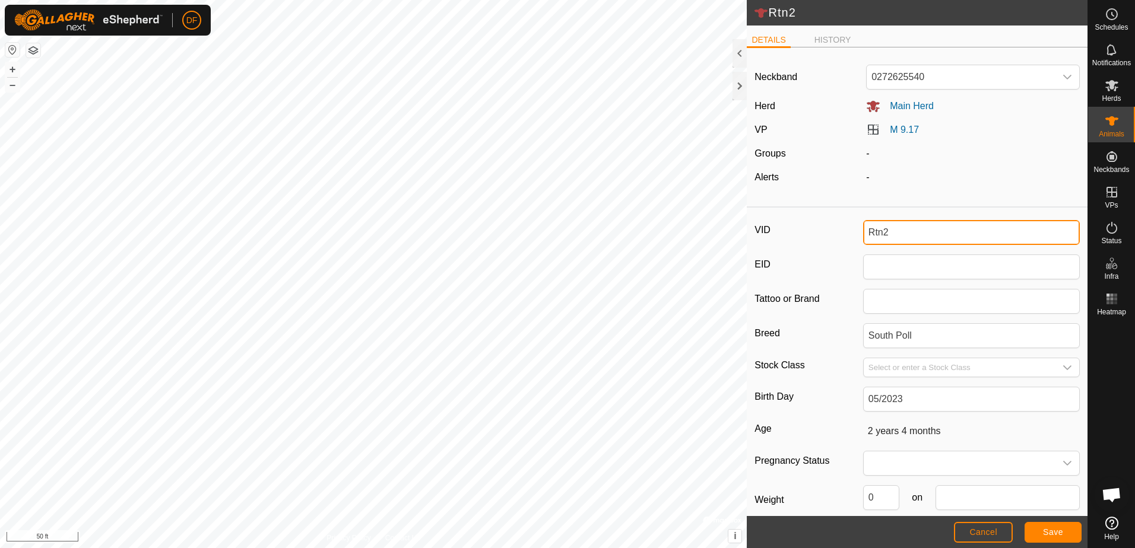
drag, startPoint x: 894, startPoint y: 233, endPoint x: 859, endPoint y: 233, distance: 35.0
click at [859, 233] on div "VID Rtn2" at bounding box center [916, 232] width 325 height 25
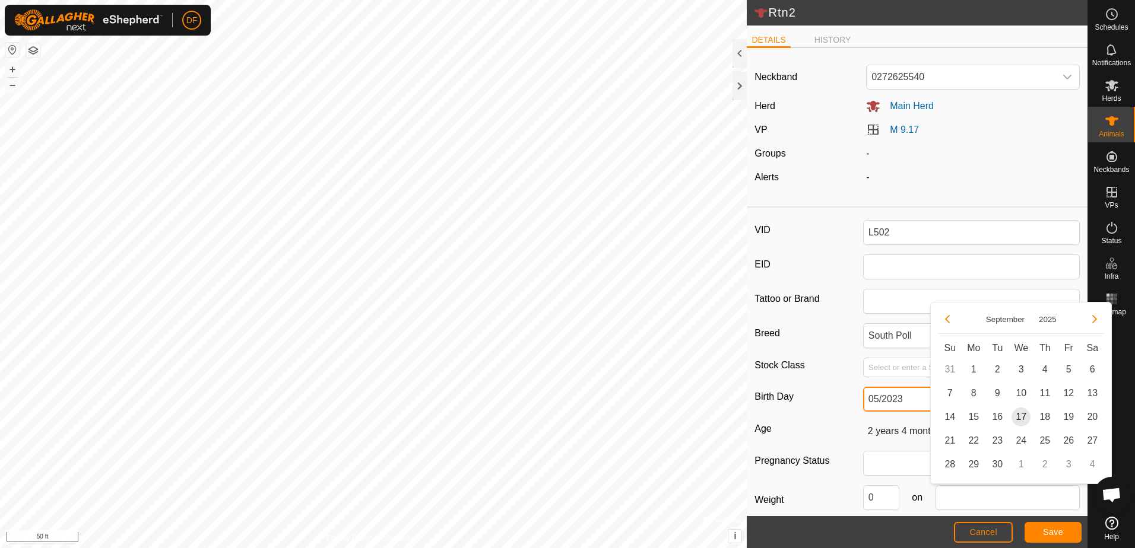
click at [912, 396] on input "05/2023" at bounding box center [971, 399] width 217 height 25
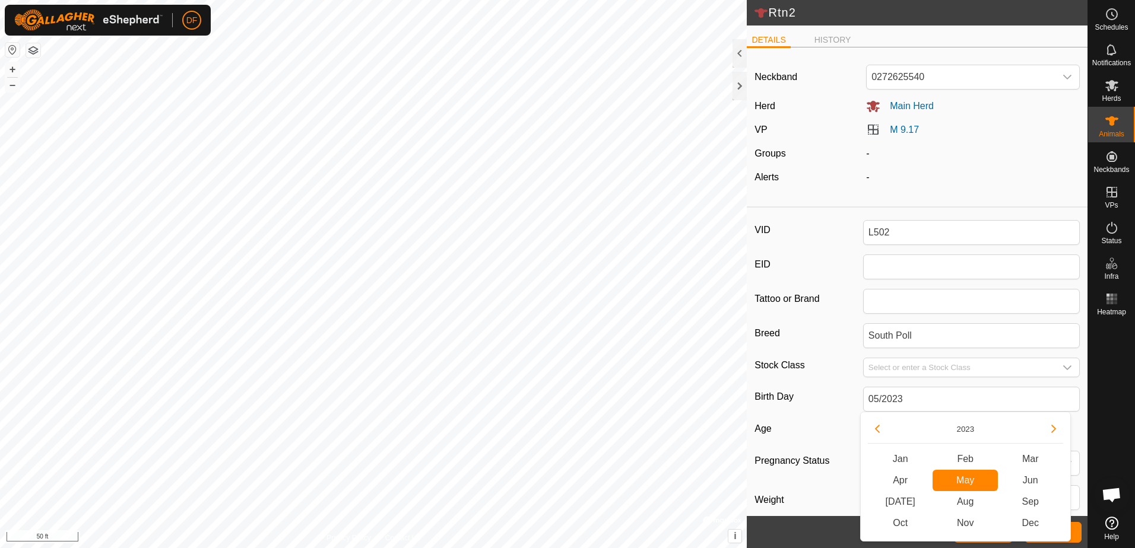
click at [827, 431] on label "Age" at bounding box center [808, 428] width 109 height 15
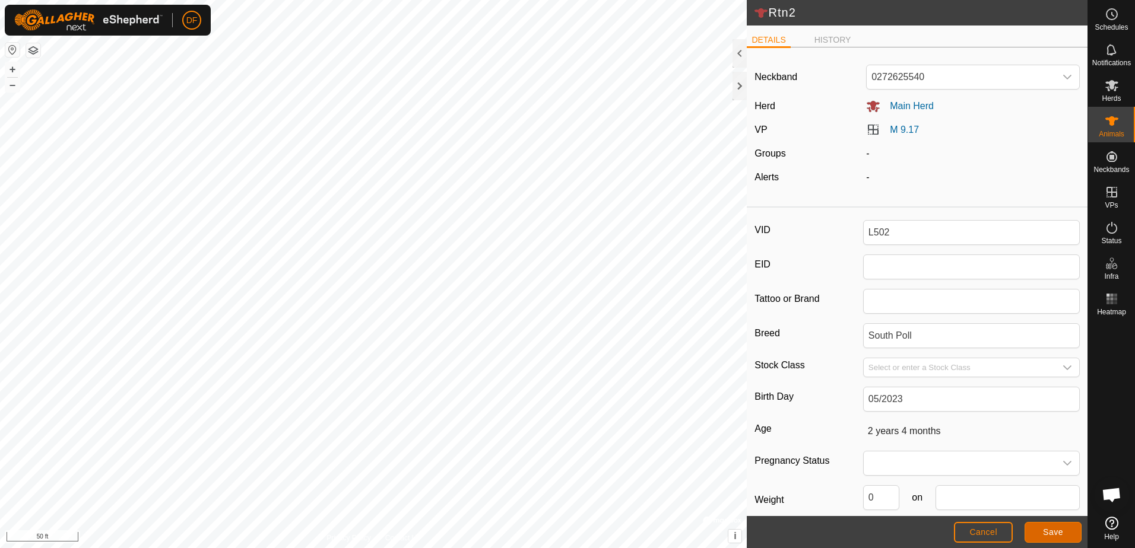
click at [1051, 534] on span "Save" at bounding box center [1053, 532] width 20 height 9
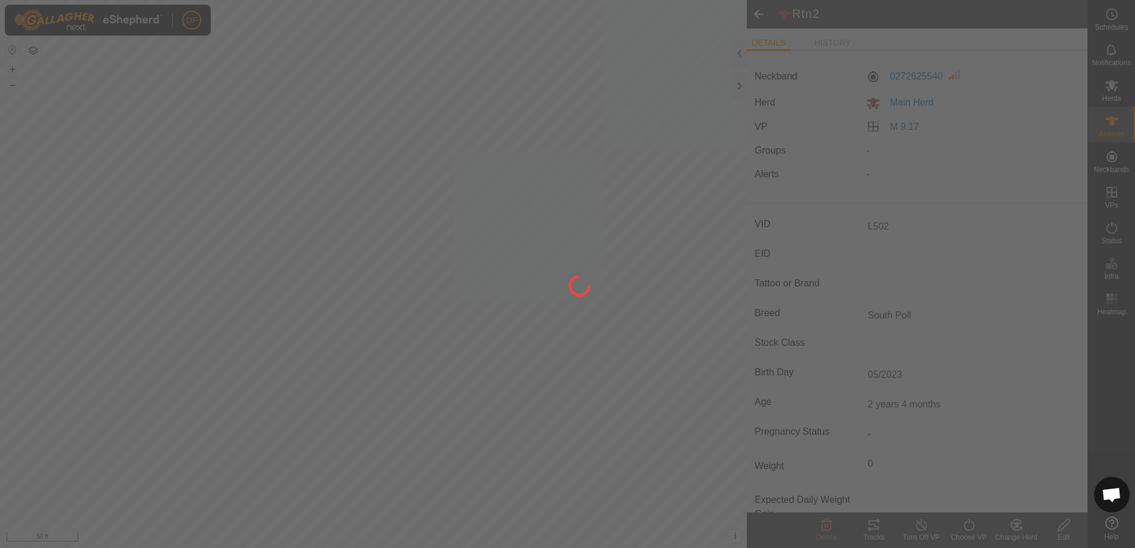
type input "Rtn2"
type input "-"
type input "0 kg"
type input "-"
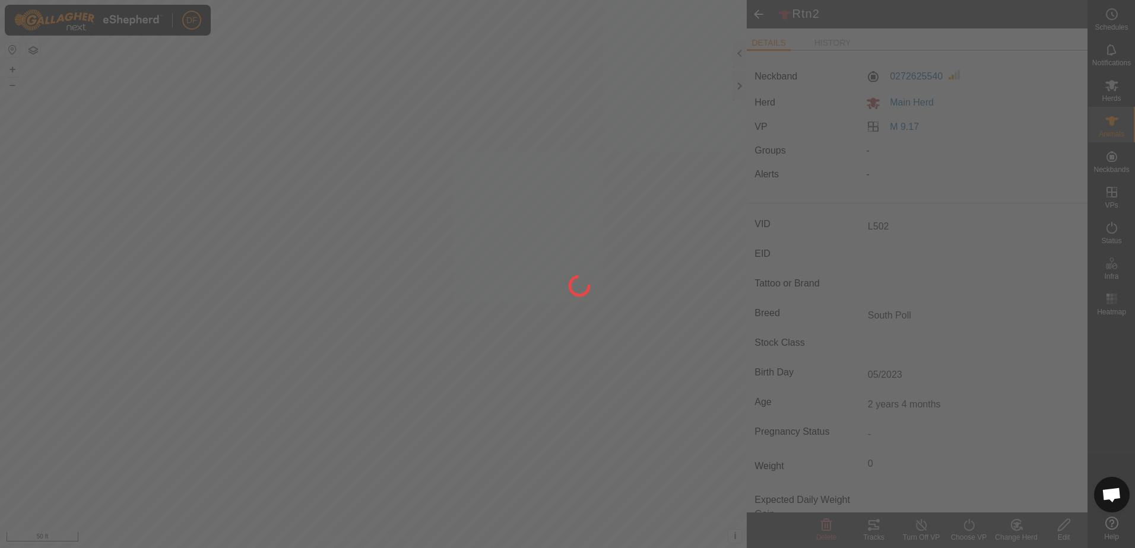
type input "-"
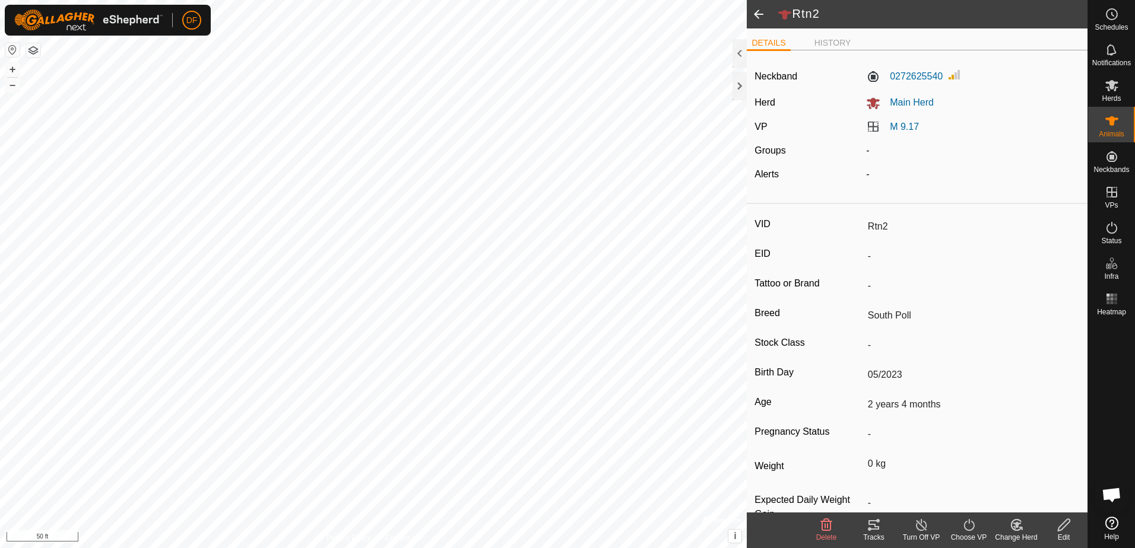
type input "L502"
click at [1109, 88] on icon at bounding box center [1111, 85] width 13 height 11
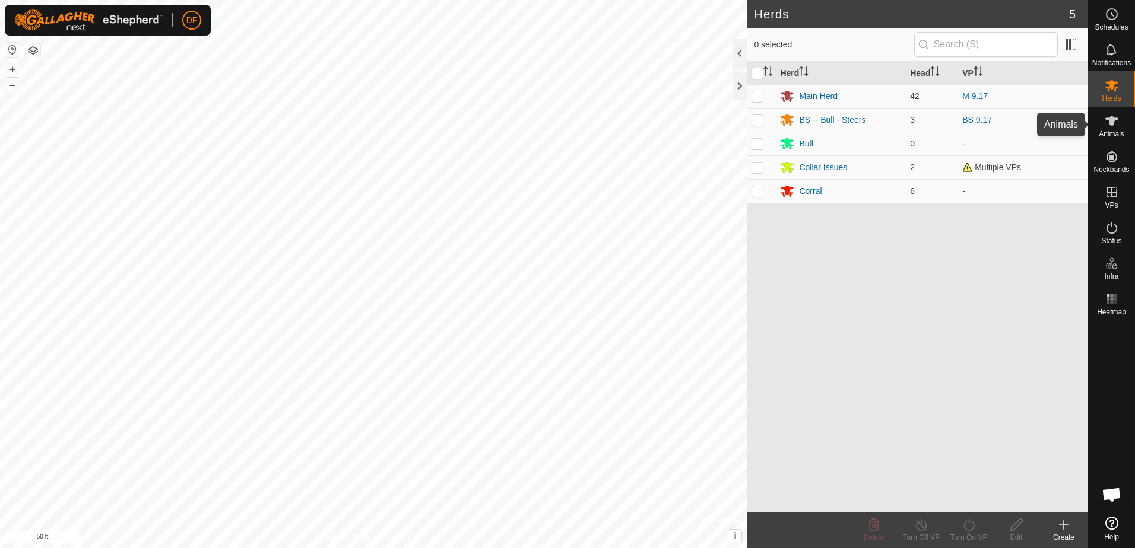
click at [1111, 126] on icon at bounding box center [1111, 121] width 14 height 14
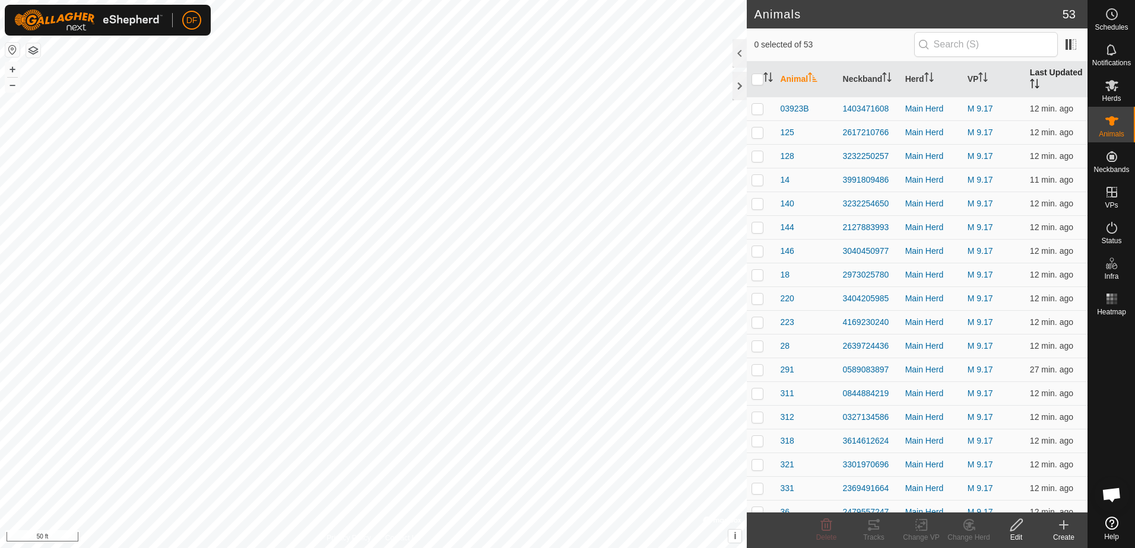
click at [1034, 72] on th "Last Updated" at bounding box center [1056, 80] width 62 height 36
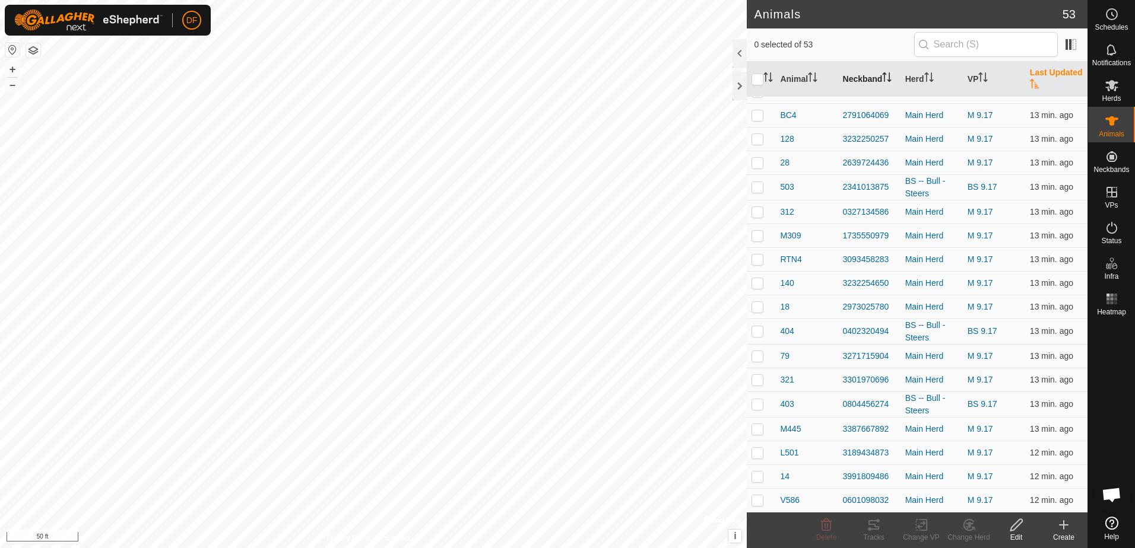
click at [871, 77] on th "Neckband" at bounding box center [869, 80] width 62 height 36
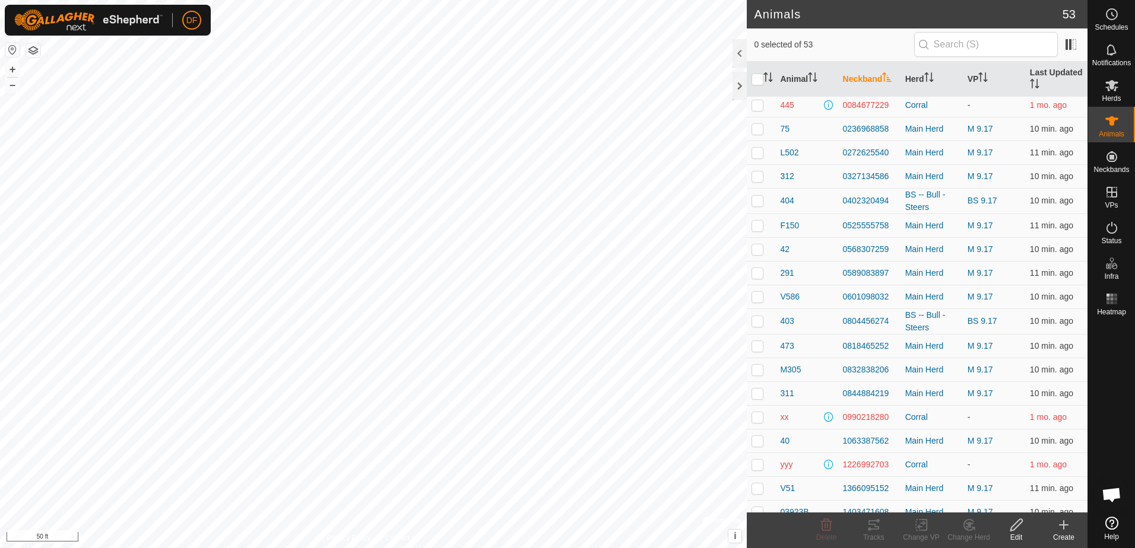
scroll to position [0, 0]
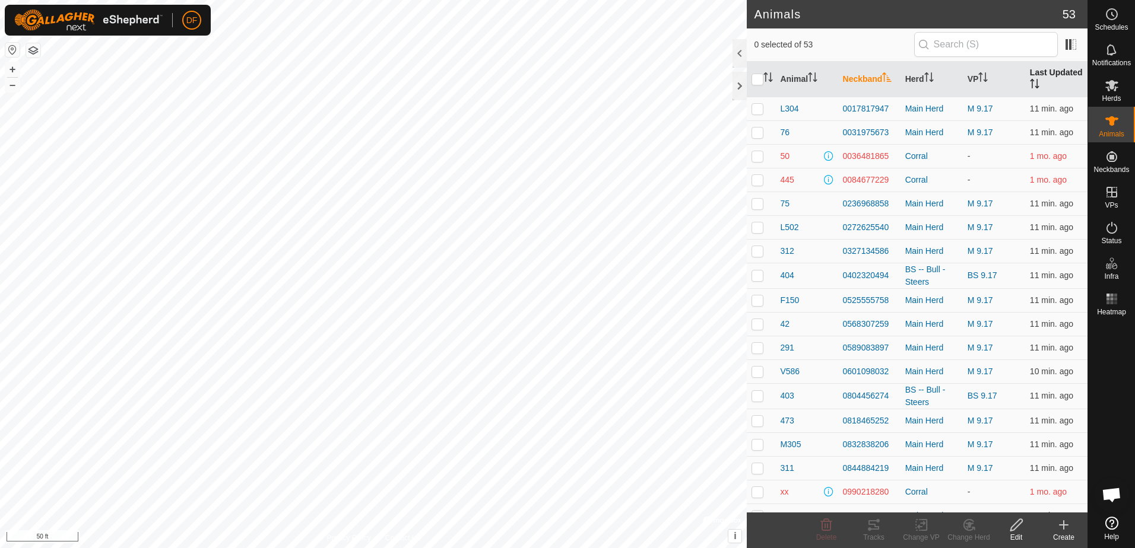
click at [1041, 75] on th "Last Updated" at bounding box center [1056, 80] width 62 height 36
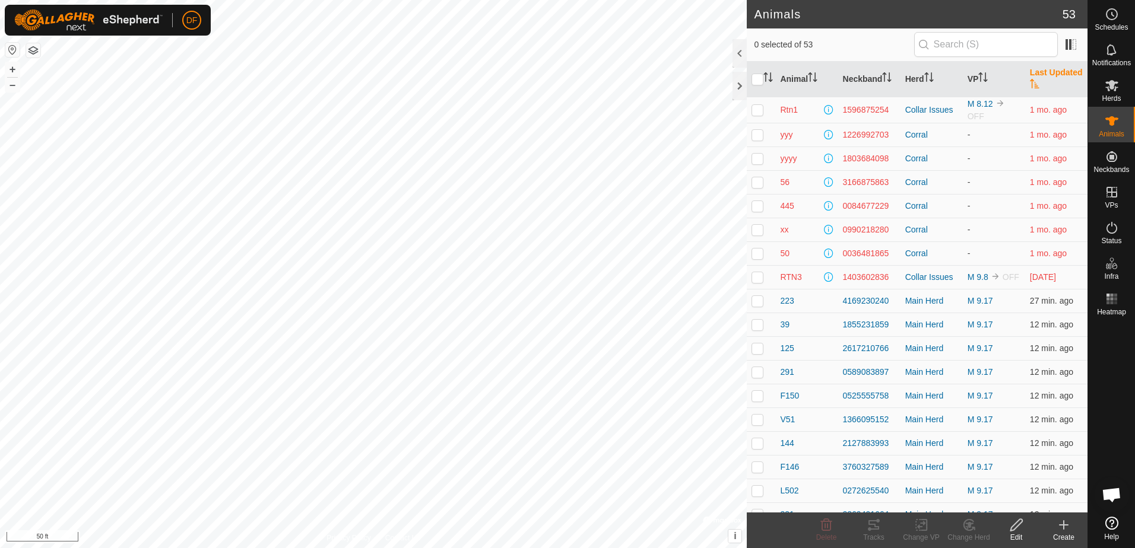
click at [1062, 527] on icon at bounding box center [1063, 525] width 14 height 14
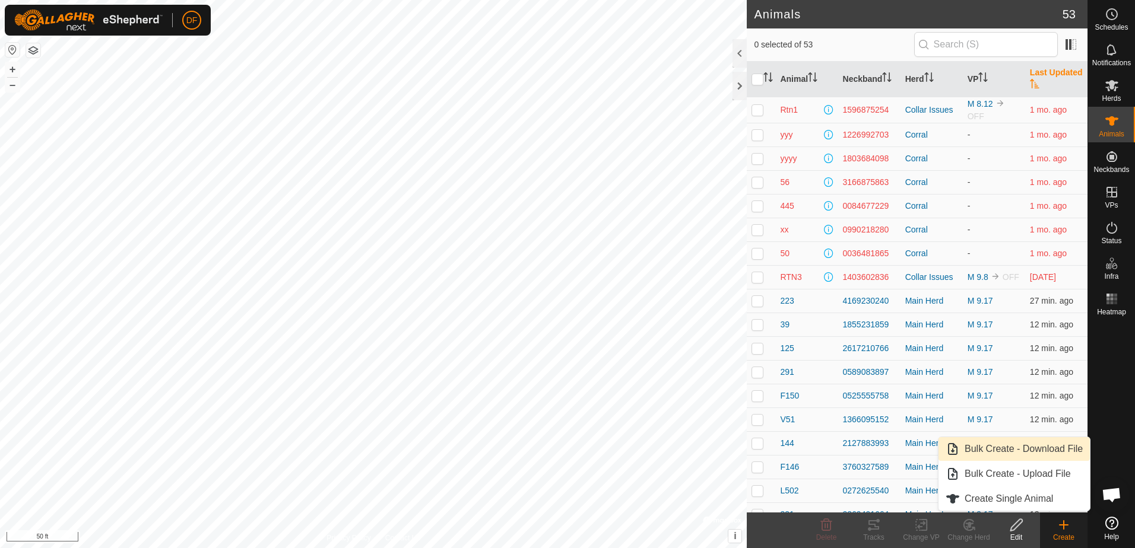
click at [1002, 450] on link "Bulk Create - Download File" at bounding box center [1013, 449] width 151 height 24
